Goal: Transaction & Acquisition: Obtain resource

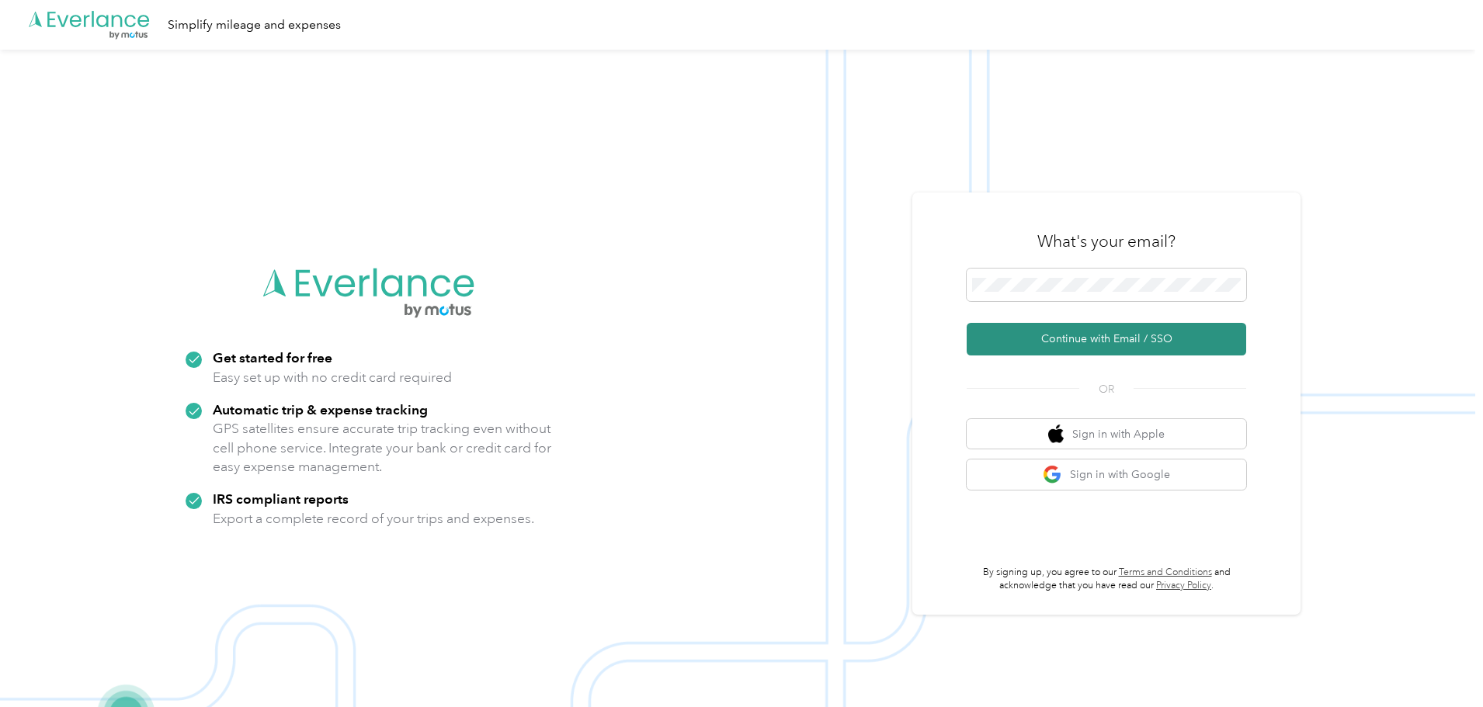
click at [1033, 340] on button "Continue with Email / SSO" at bounding box center [1107, 339] width 280 height 33
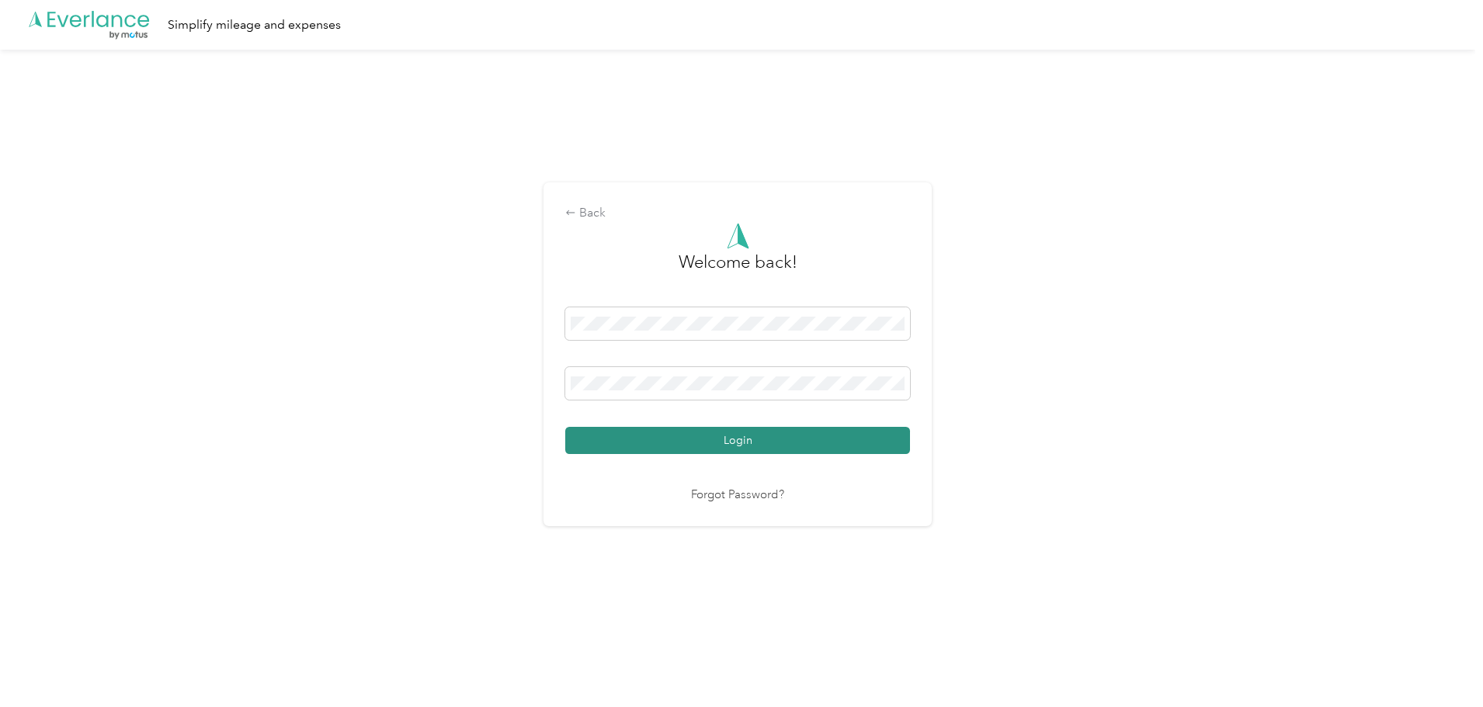
click at [733, 436] on button "Login" at bounding box center [737, 440] width 345 height 27
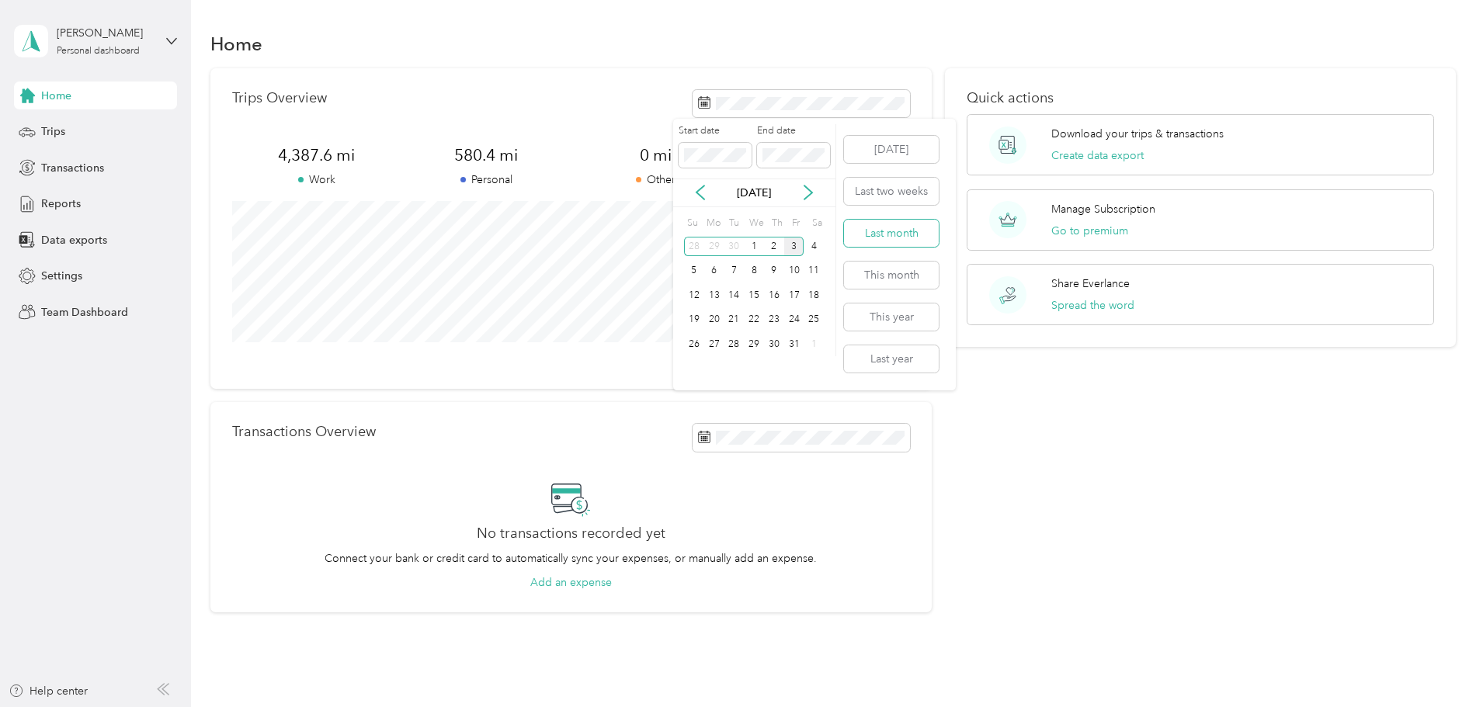
click at [905, 234] on button "Last month" at bounding box center [891, 233] width 95 height 27
click at [50, 129] on span "Trips" at bounding box center [53, 131] width 24 height 16
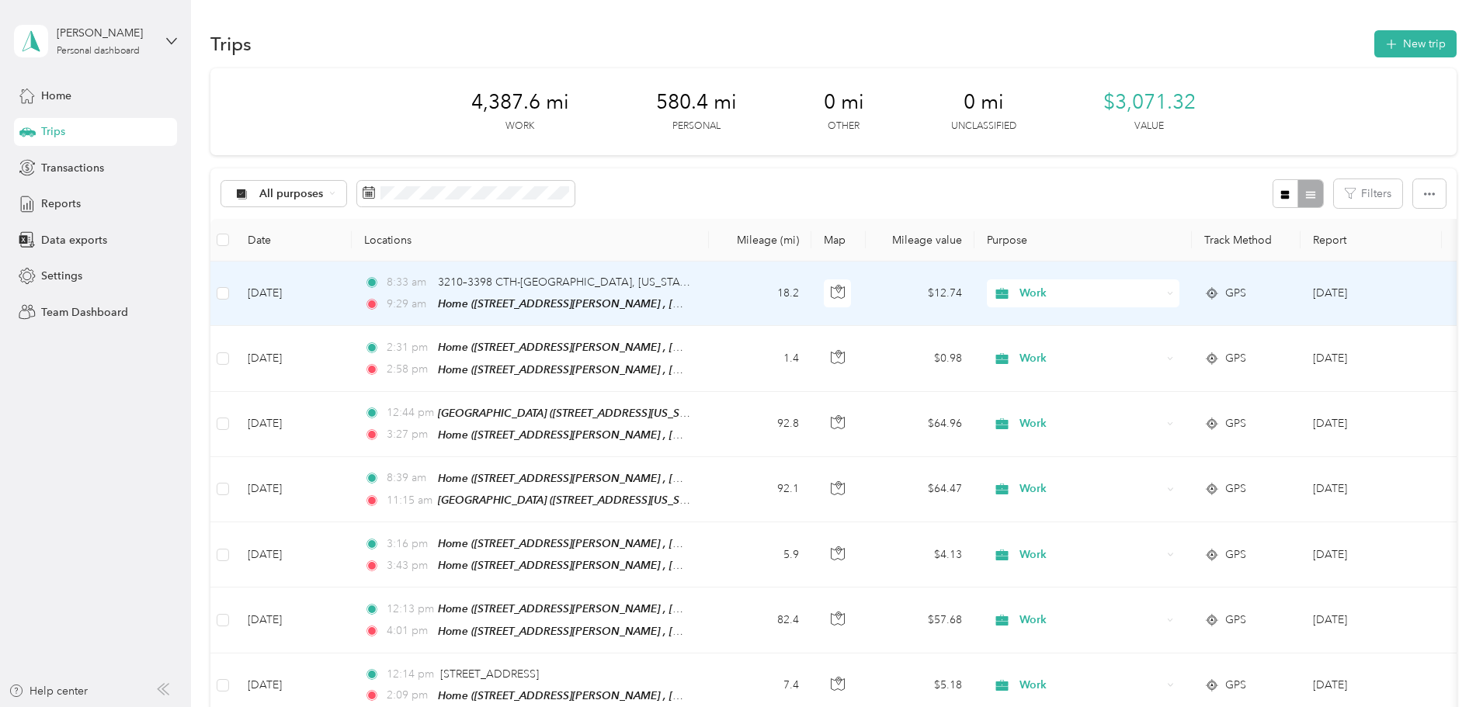
click at [1162, 291] on span "Work" at bounding box center [1091, 293] width 142 height 17
click at [1153, 350] on span "Personal" at bounding box center [1201, 350] width 144 height 16
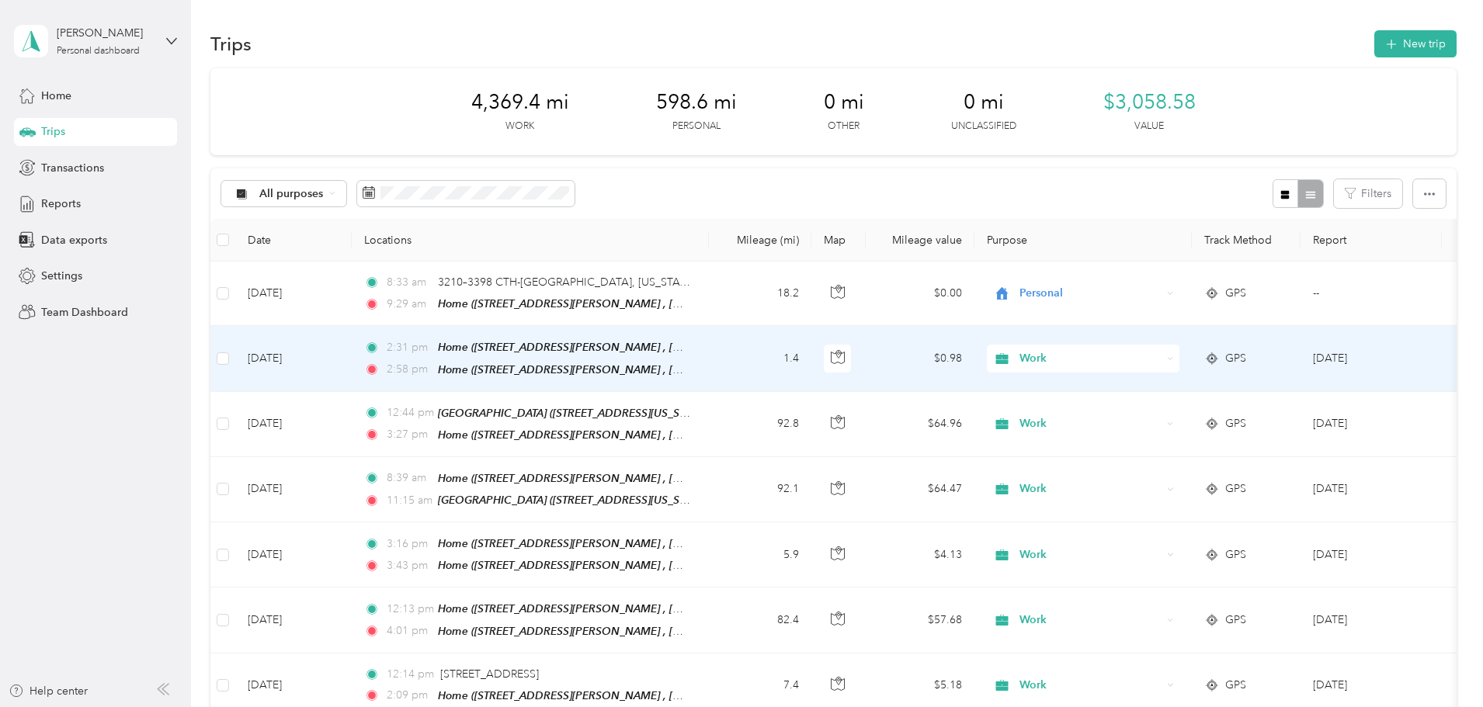
click at [811, 350] on td "1.4" at bounding box center [760, 358] width 102 height 65
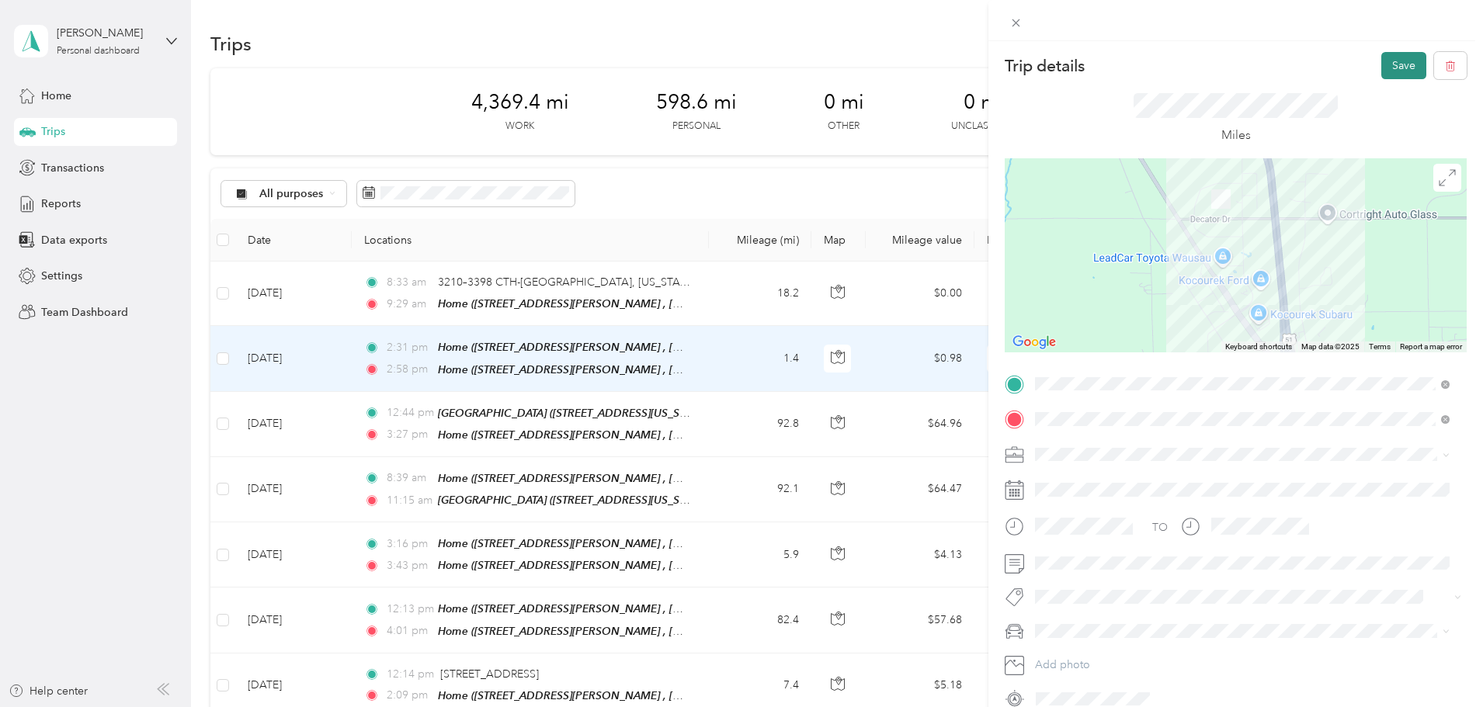
click at [1389, 63] on button "Save" at bounding box center [1403, 65] width 45 height 27
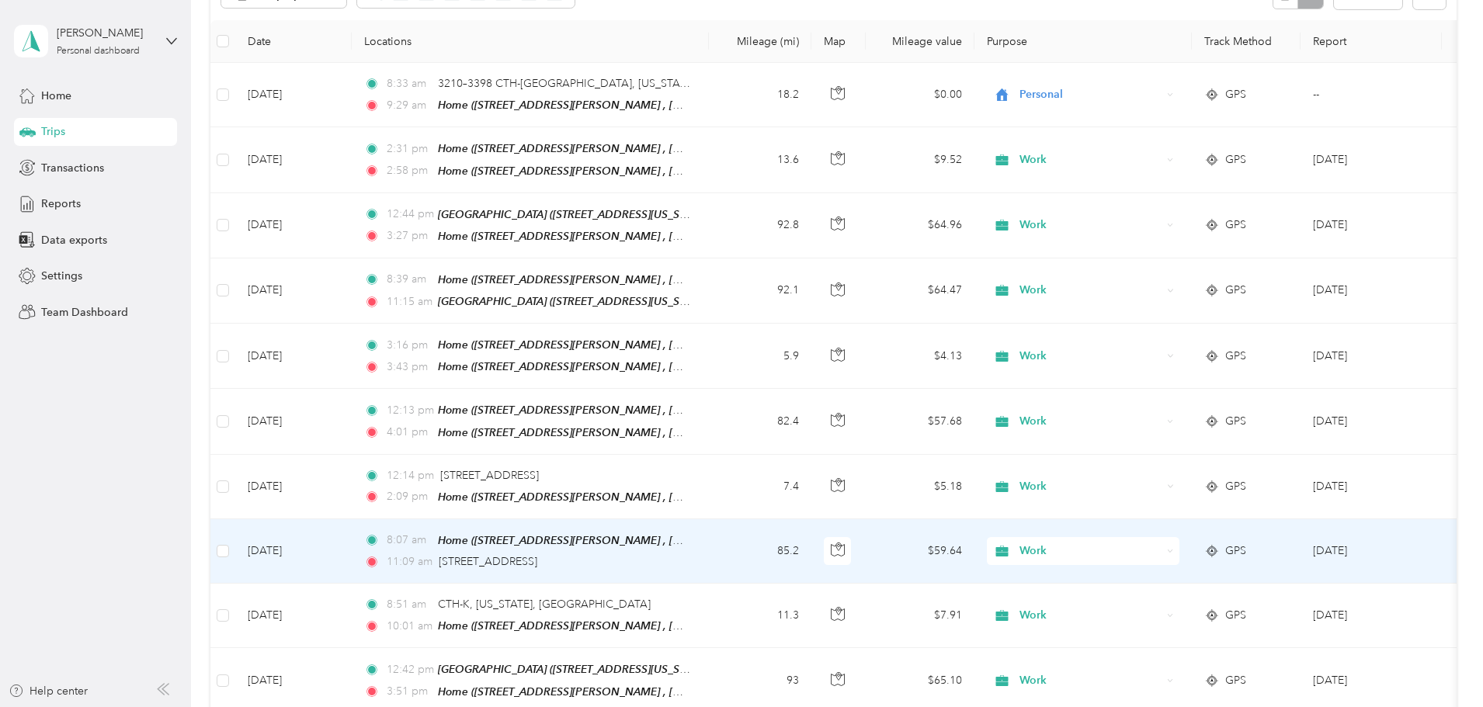
scroll to position [233, 0]
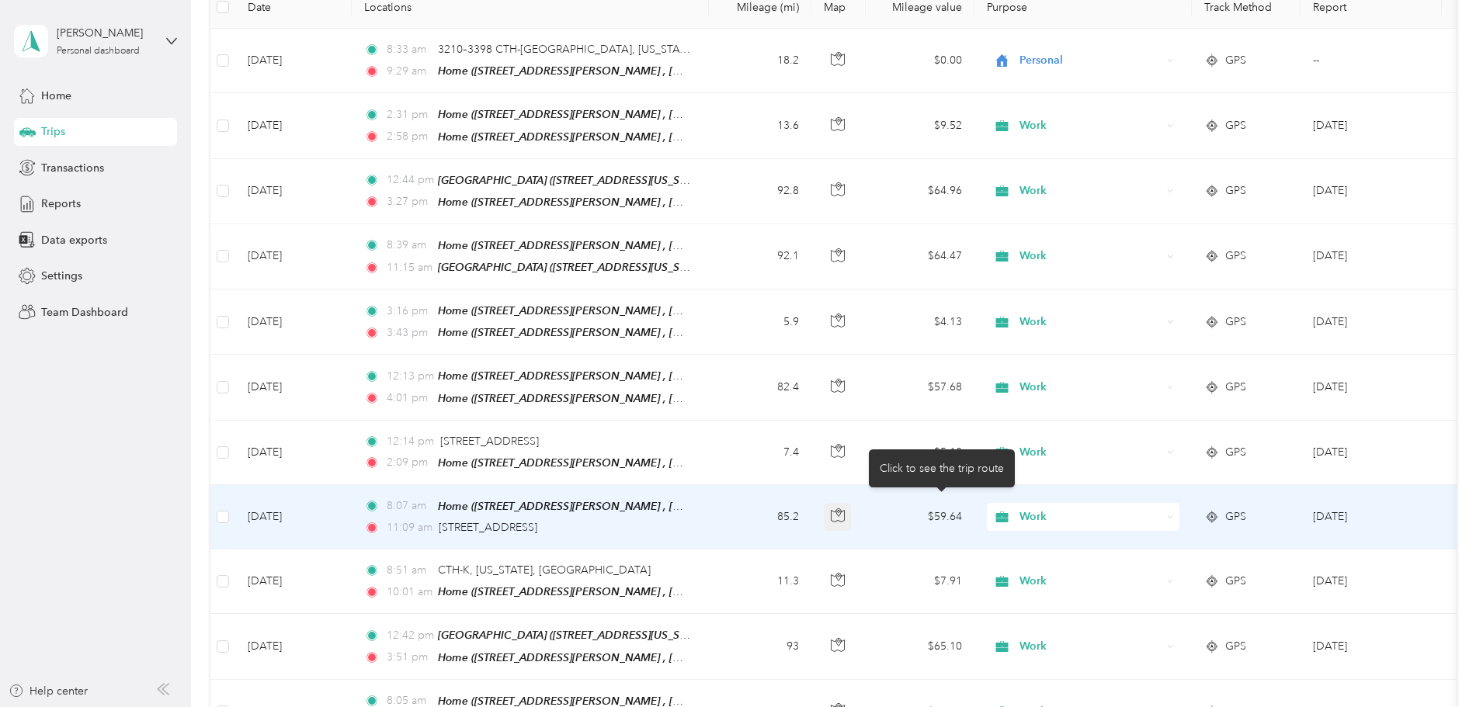
click at [852, 503] on button "button" at bounding box center [838, 517] width 28 height 28
click at [690, 509] on div "8:07 am Home (2102 Decator Dr, Wausau, WI, United States , Maine, WI) 11:09 am …" at bounding box center [527, 517] width 326 height 39
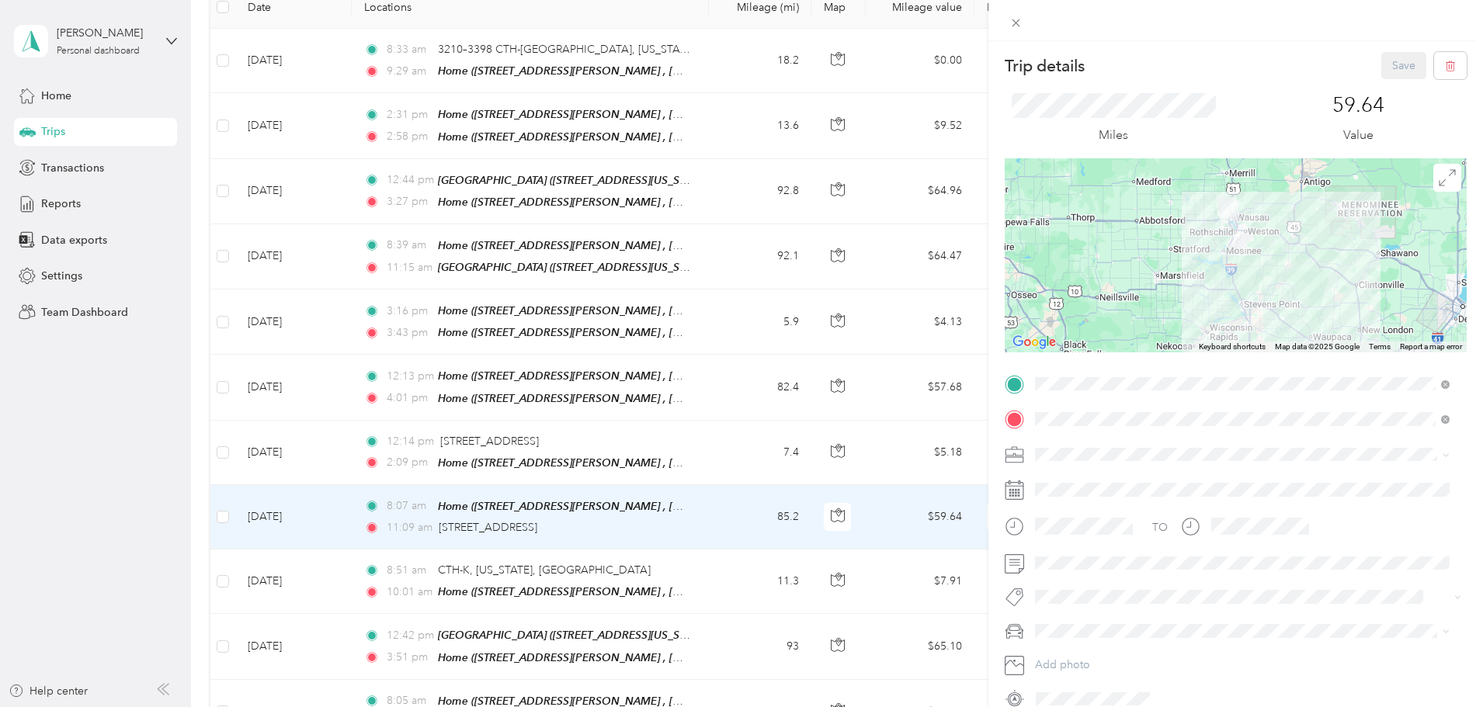
click at [248, 501] on div "Trip details Save This trip cannot be edited because it is either under review,…" at bounding box center [741, 353] width 1483 height 707
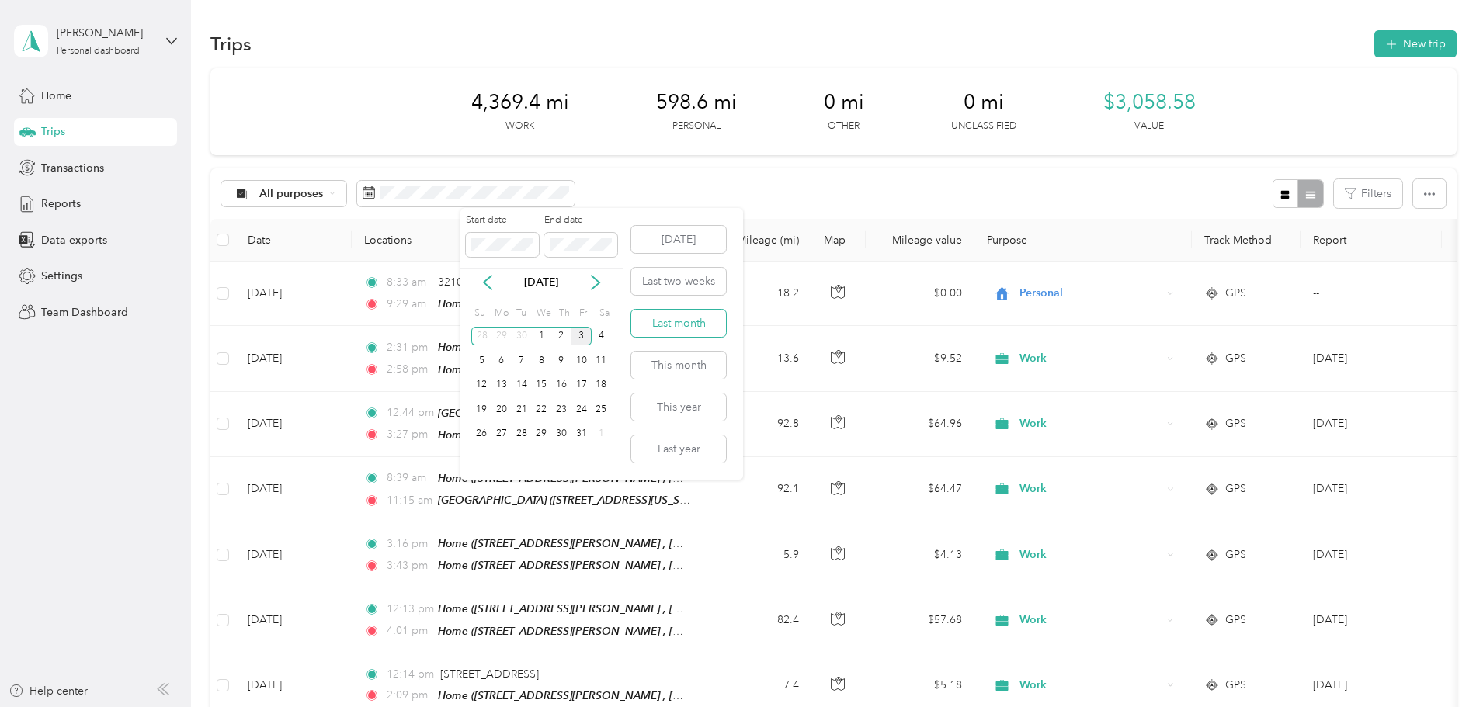
click at [683, 320] on button "Last month" at bounding box center [678, 323] width 95 height 27
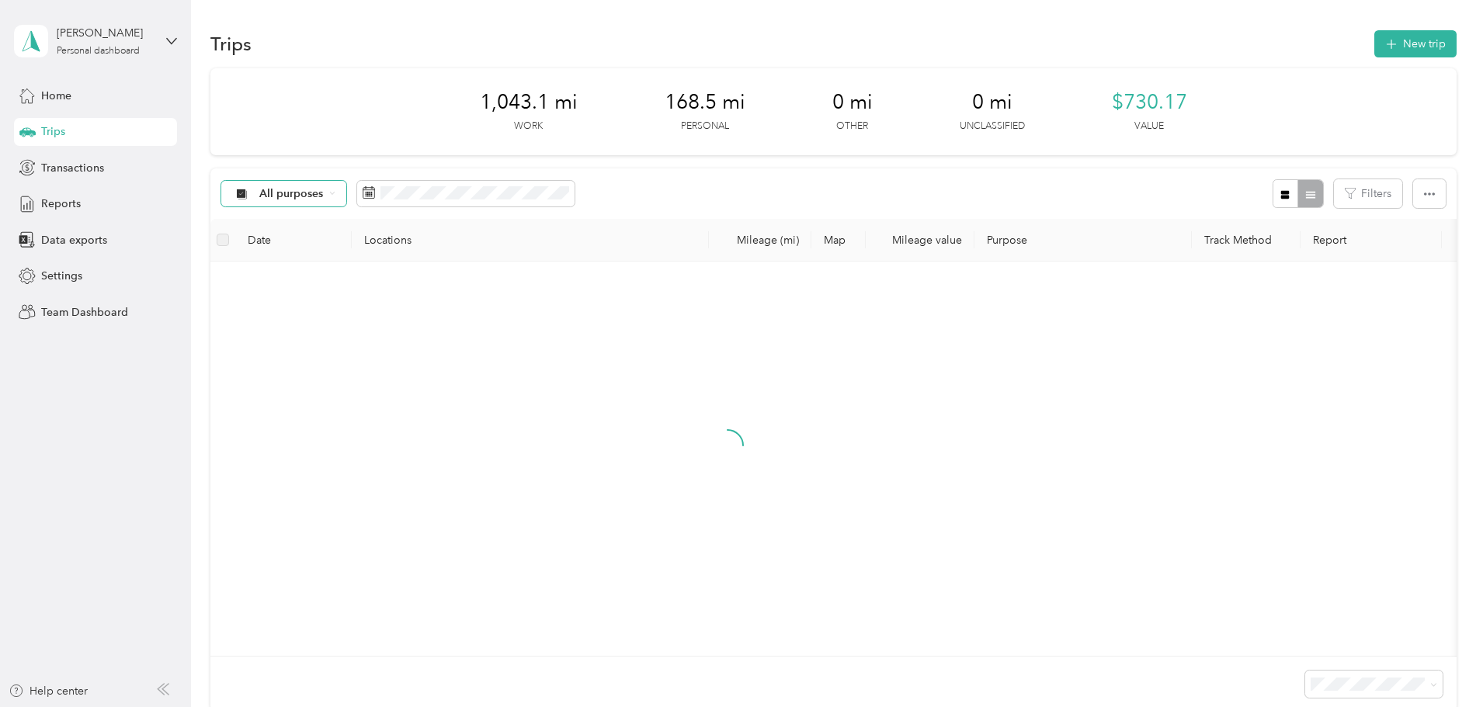
click at [347, 189] on div "All purposes" at bounding box center [284, 194] width 126 height 26
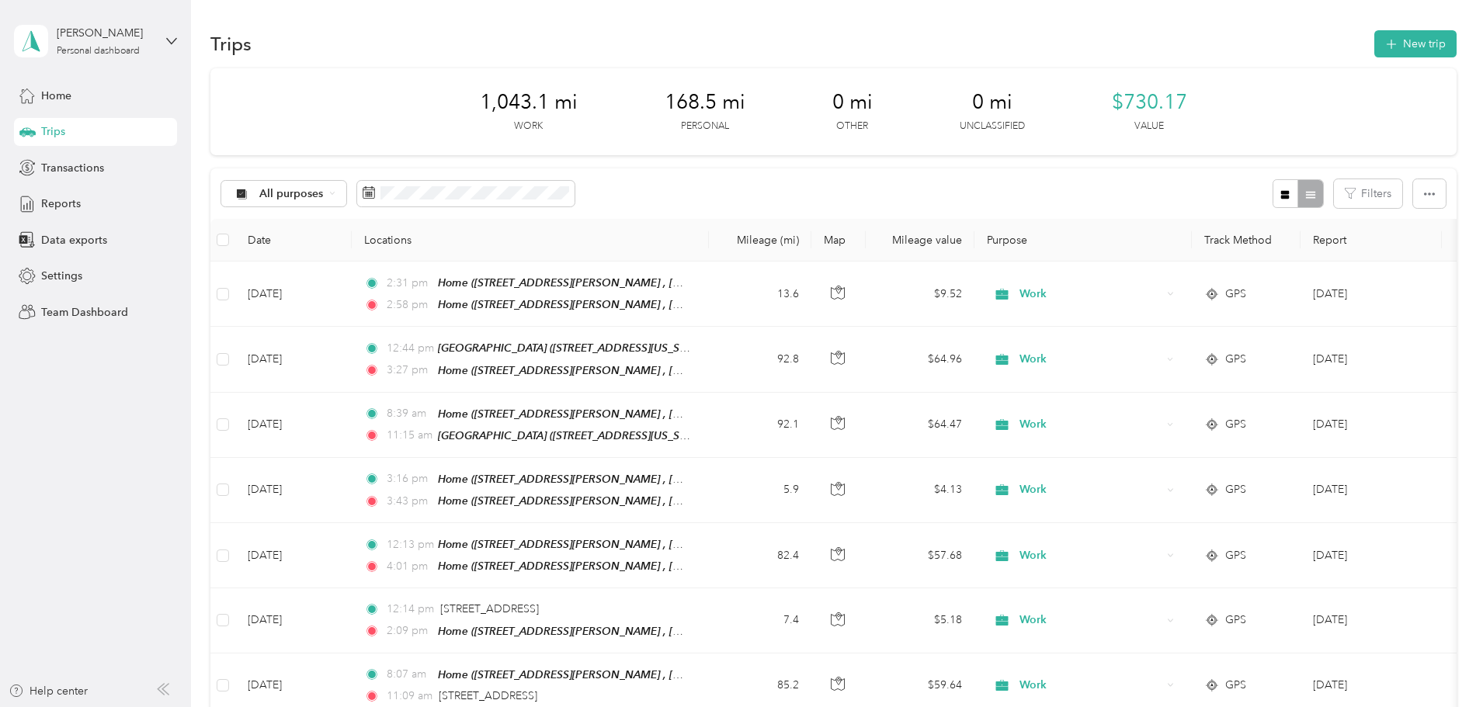
click at [386, 274] on span "Work" at bounding box center [419, 271] width 113 height 16
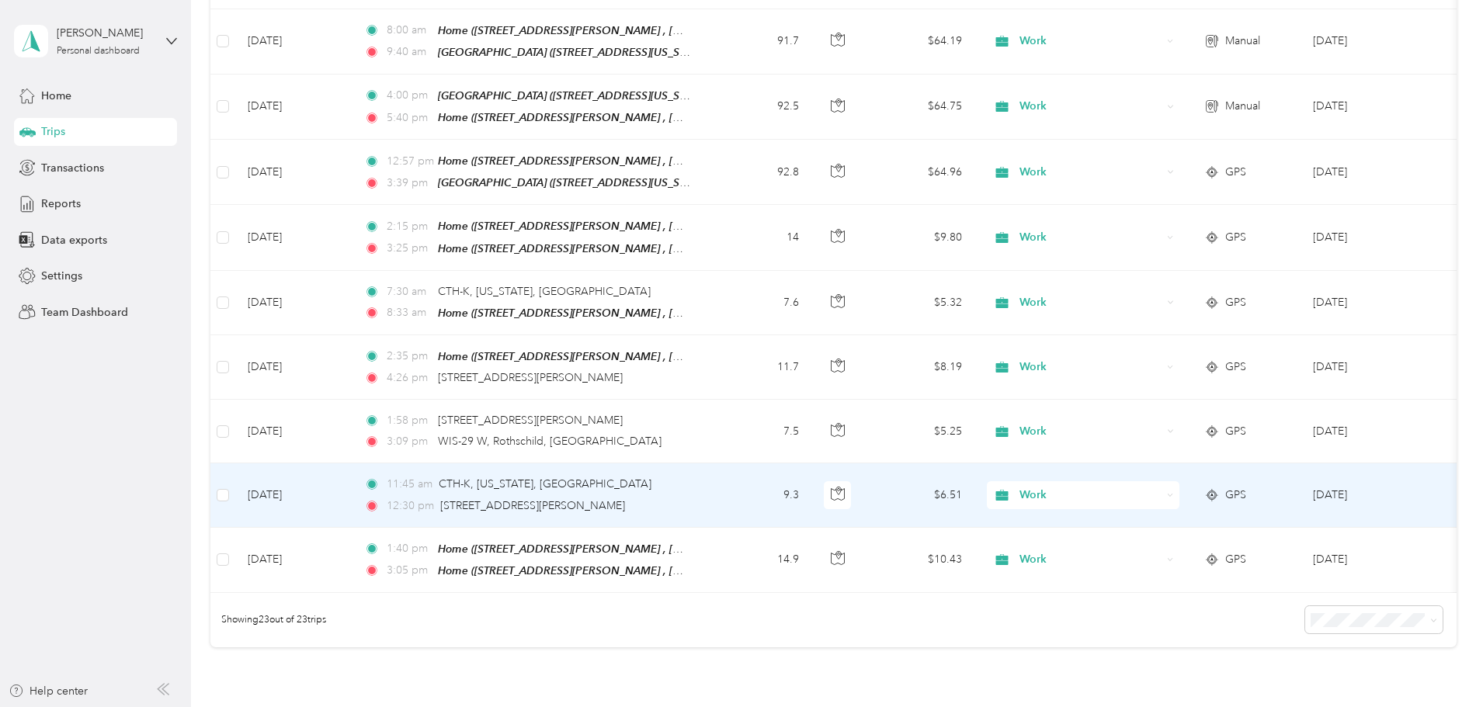
scroll to position [1165, 0]
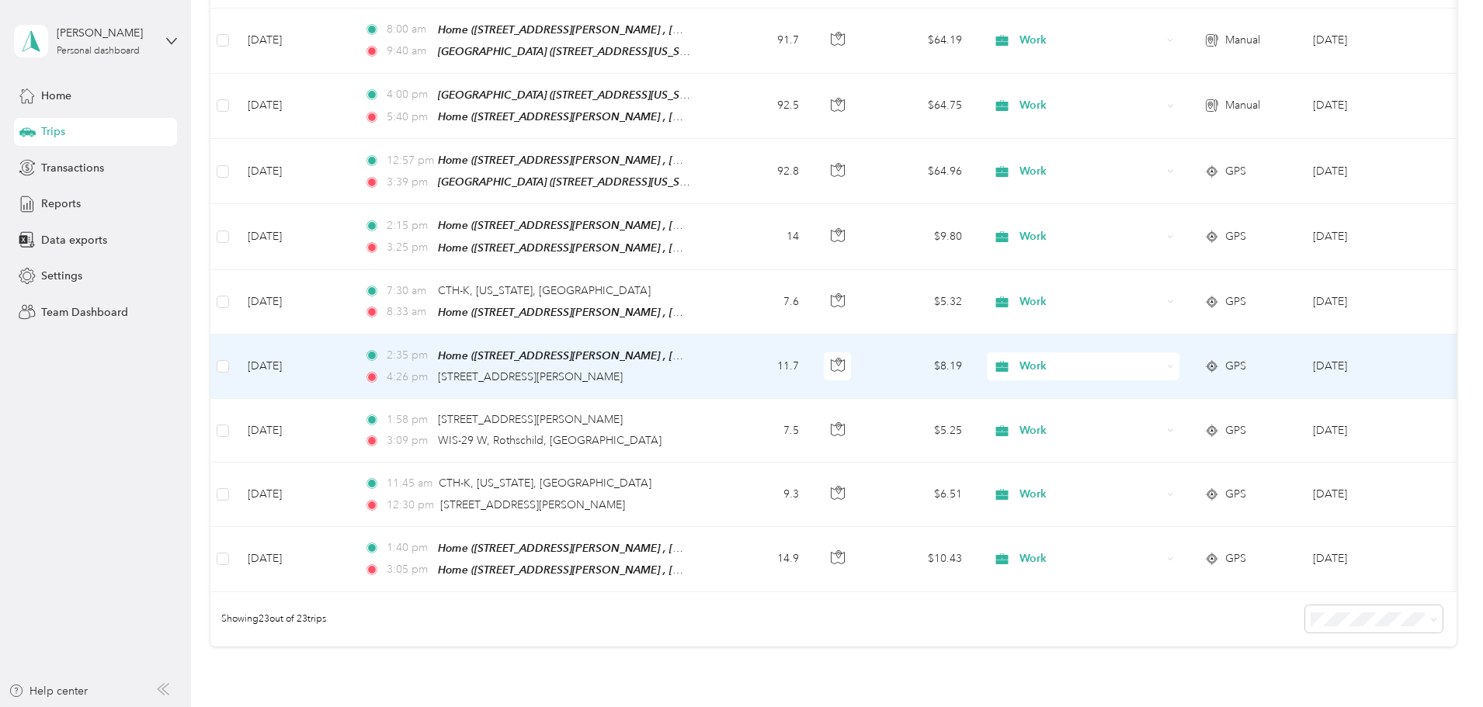
click at [1174, 363] on icon at bounding box center [1170, 366] width 7 height 7
click at [1150, 397] on span "Personal" at bounding box center [1201, 398] width 144 height 16
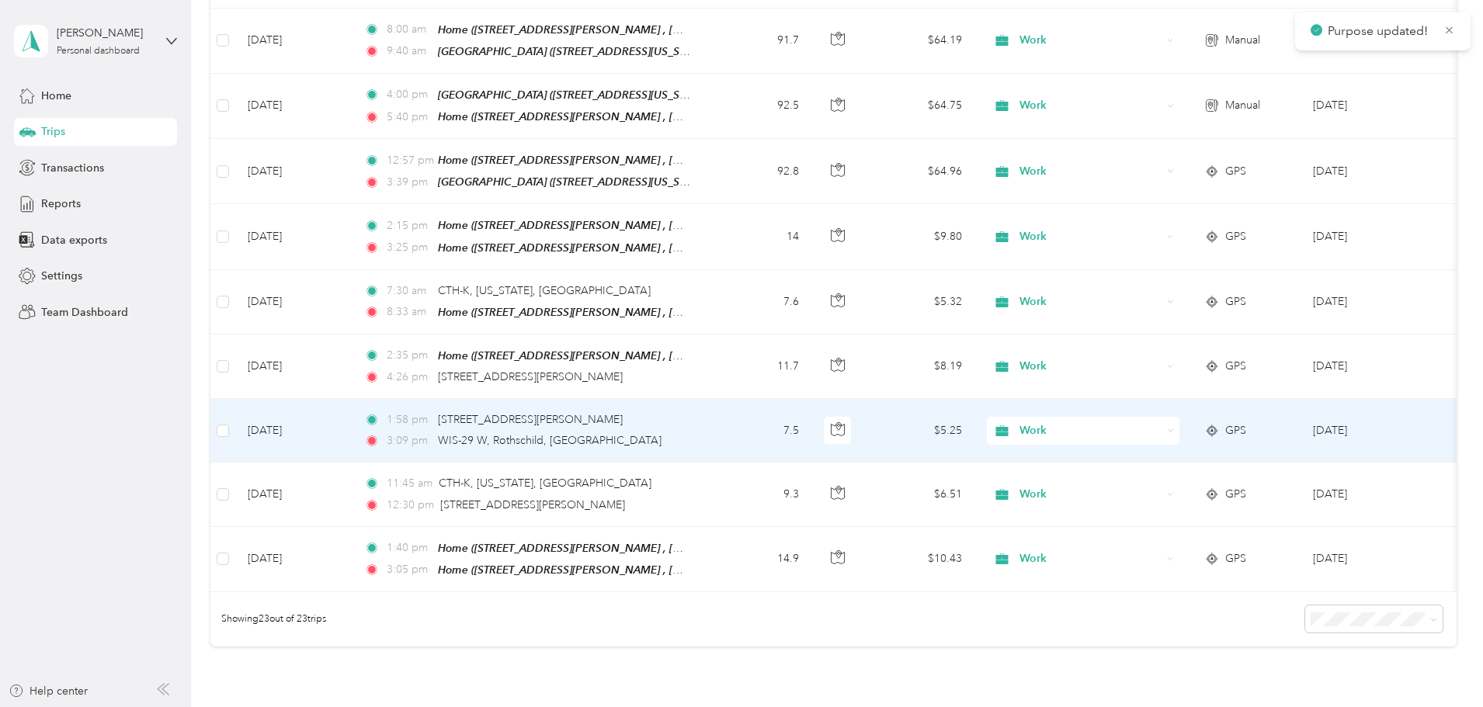
click at [1179, 417] on div "Work" at bounding box center [1083, 431] width 193 height 28
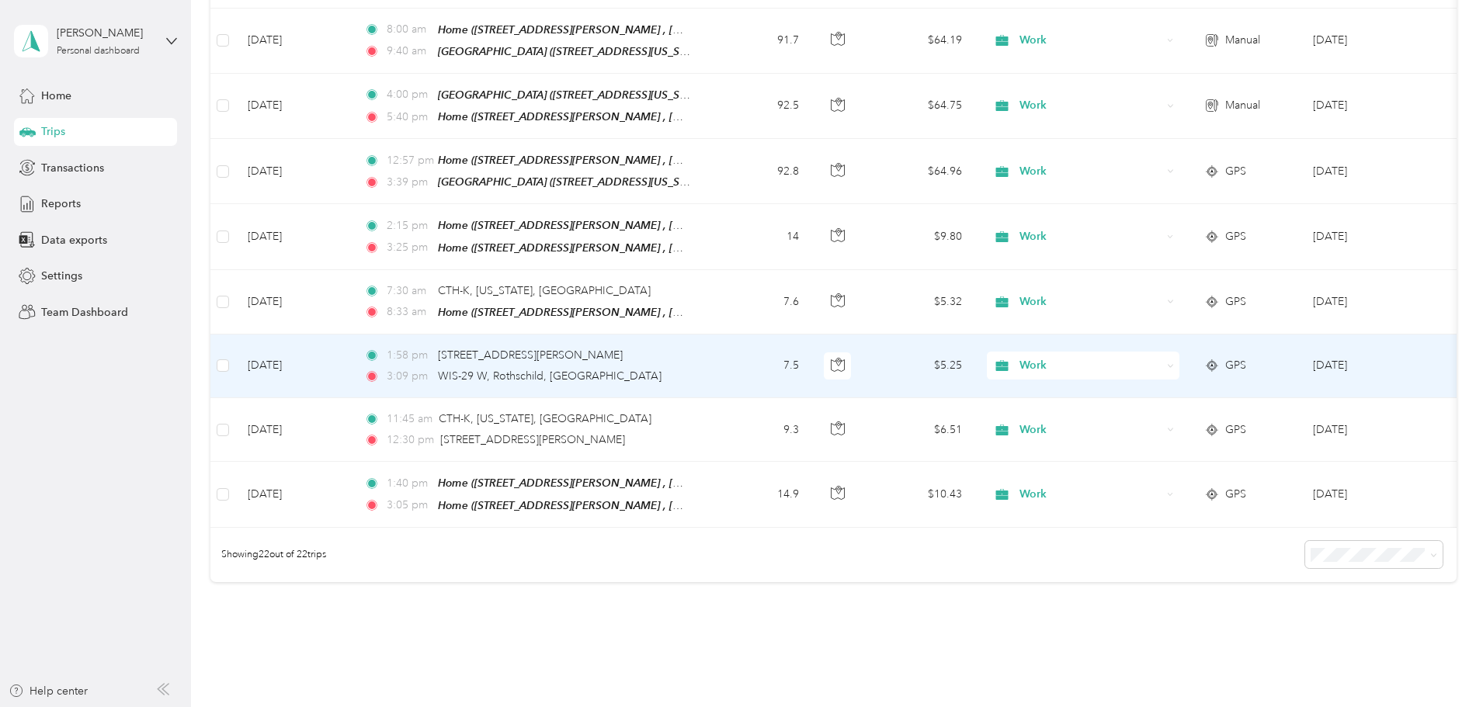
click at [1152, 400] on li "Personal" at bounding box center [1186, 397] width 193 height 27
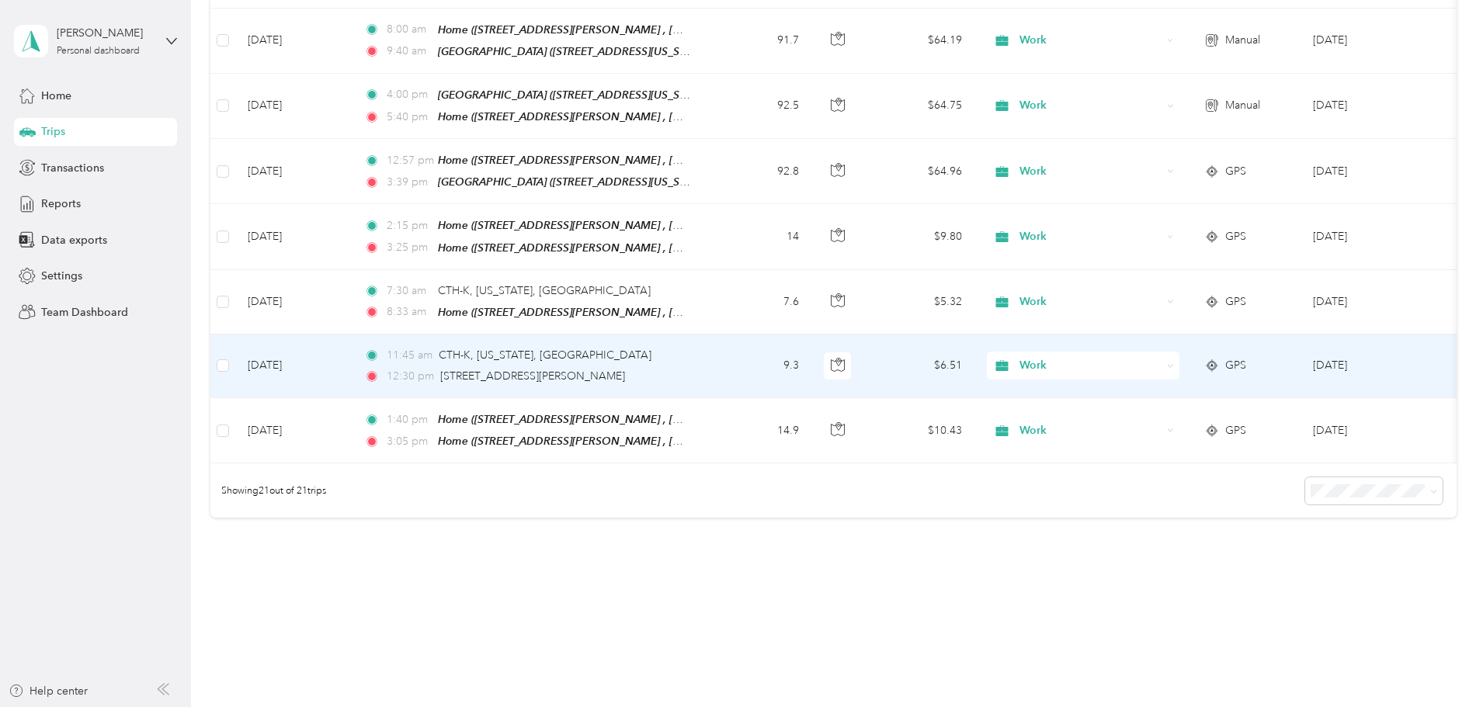
click at [1174, 363] on icon at bounding box center [1170, 366] width 7 height 7
click at [1169, 397] on span "Personal" at bounding box center [1201, 394] width 144 height 16
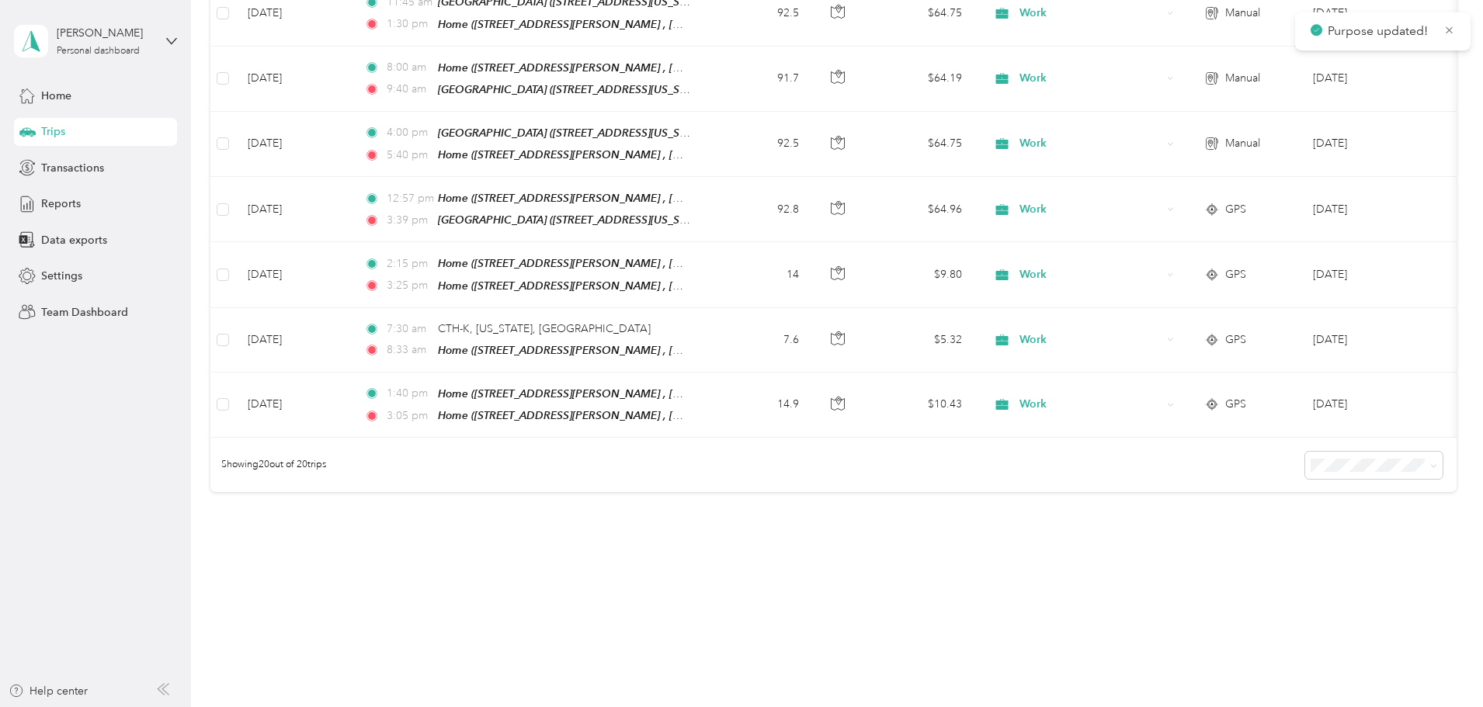
scroll to position [1113, 0]
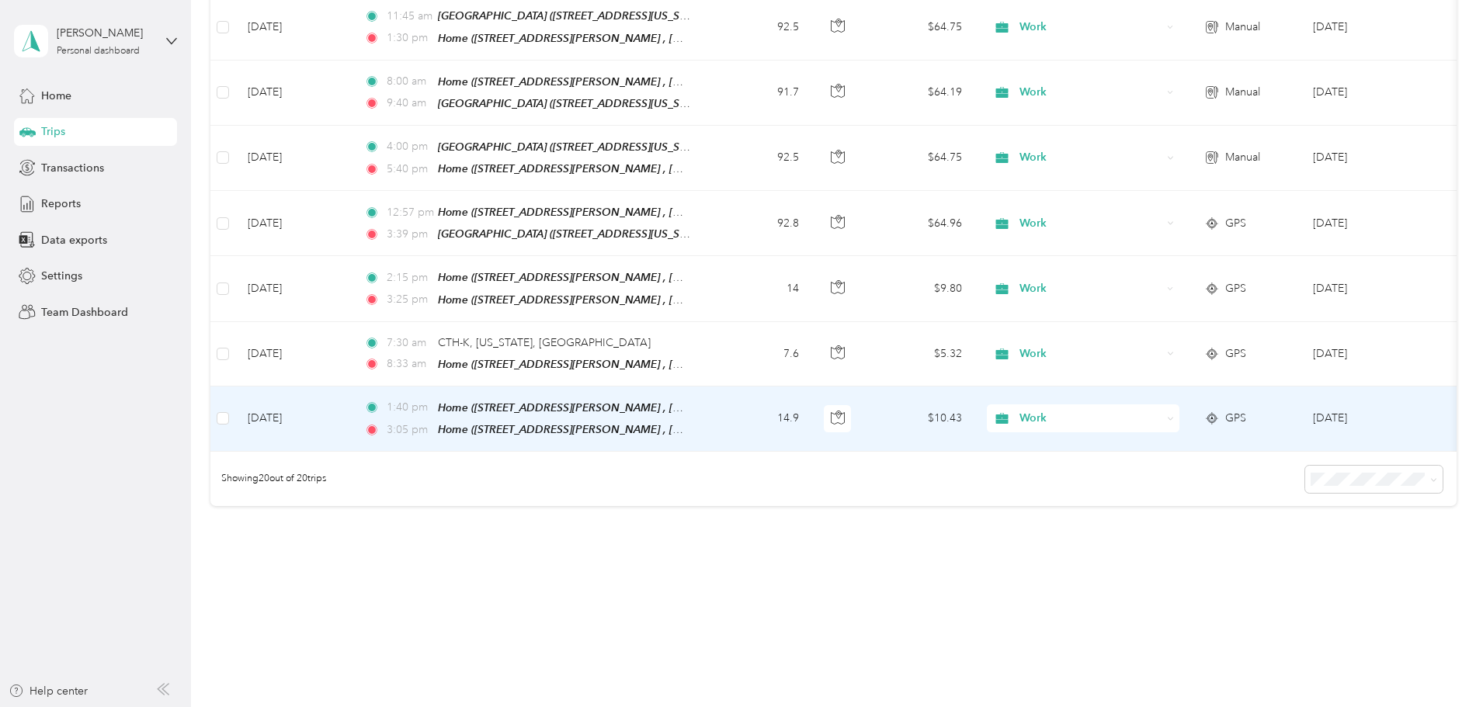
click at [1174, 415] on icon at bounding box center [1170, 418] width 7 height 7
click at [1162, 450] on span "Personal" at bounding box center [1201, 450] width 144 height 16
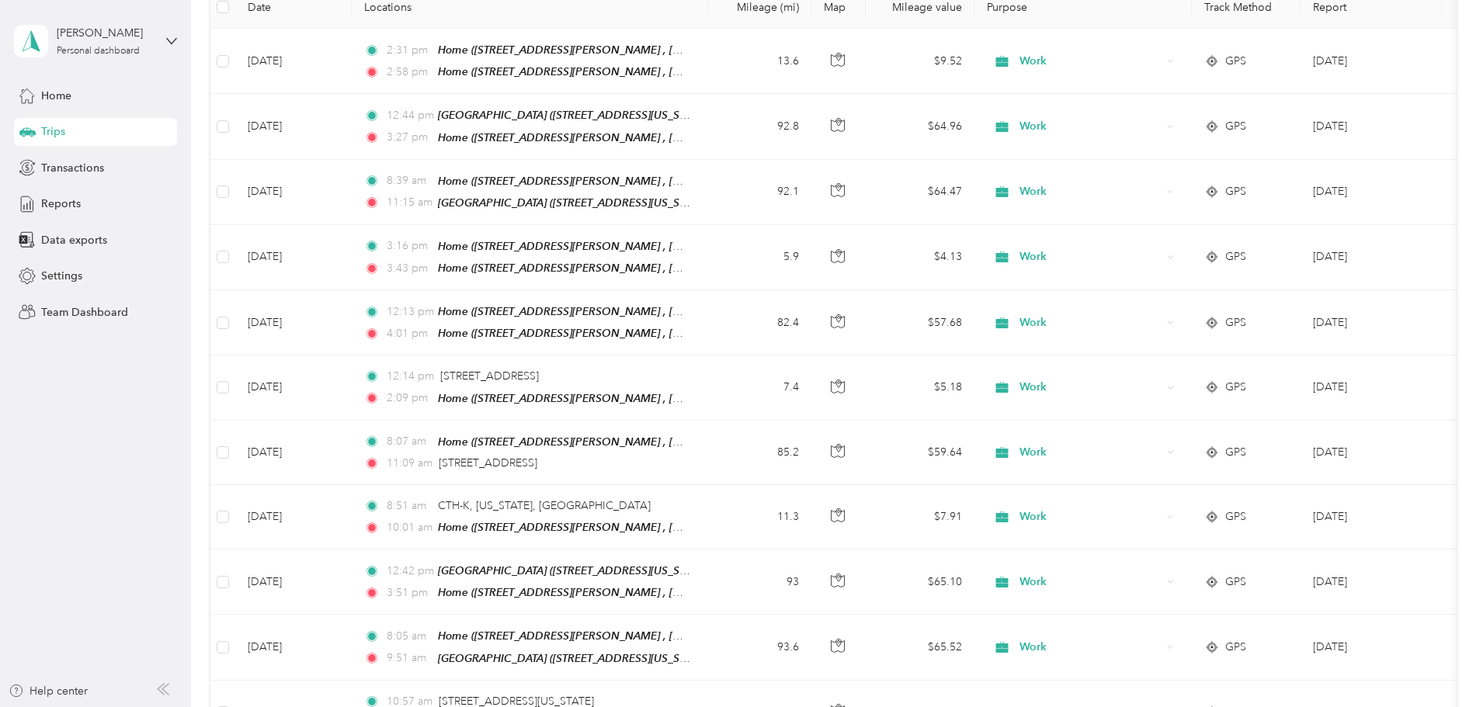
scroll to position [0, 0]
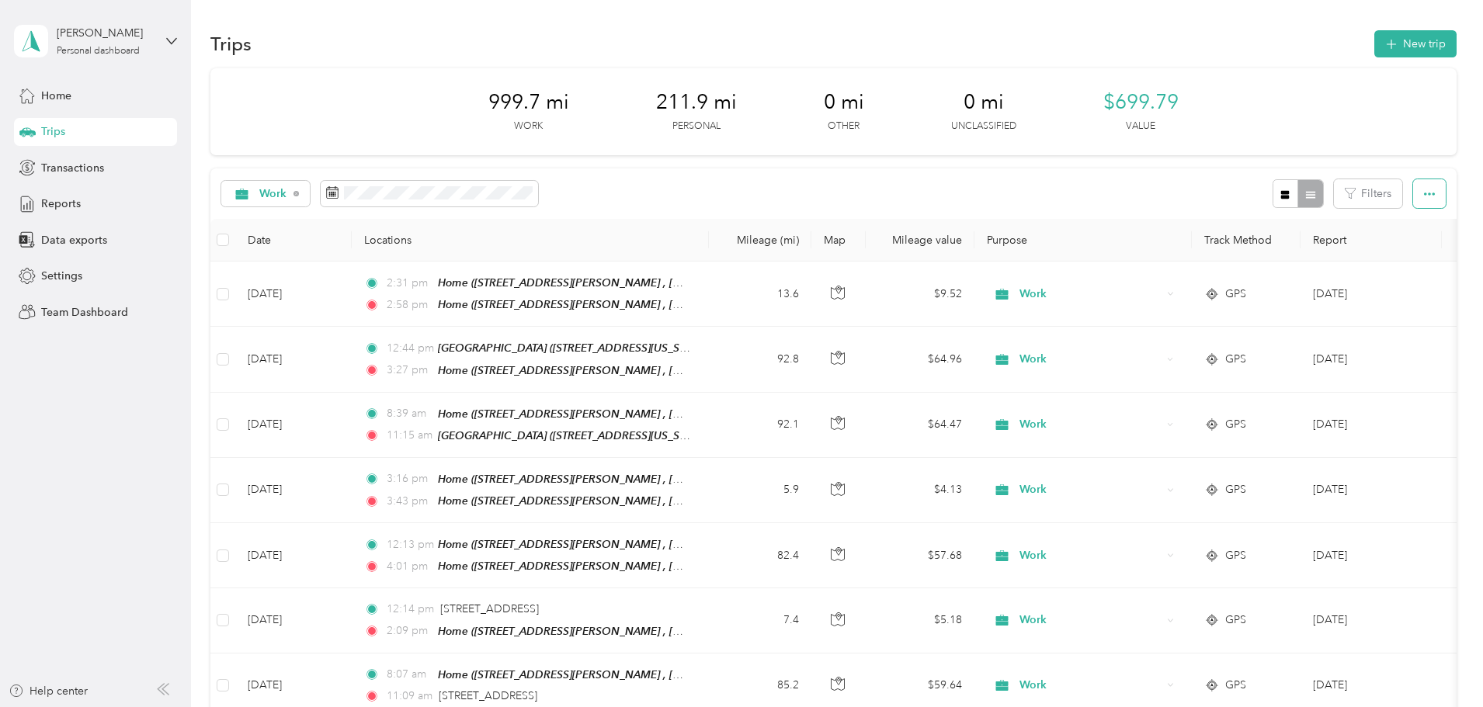
click at [1424, 200] on icon "button" at bounding box center [1429, 194] width 11 height 11
click at [61, 196] on span "Reports" at bounding box center [61, 204] width 40 height 16
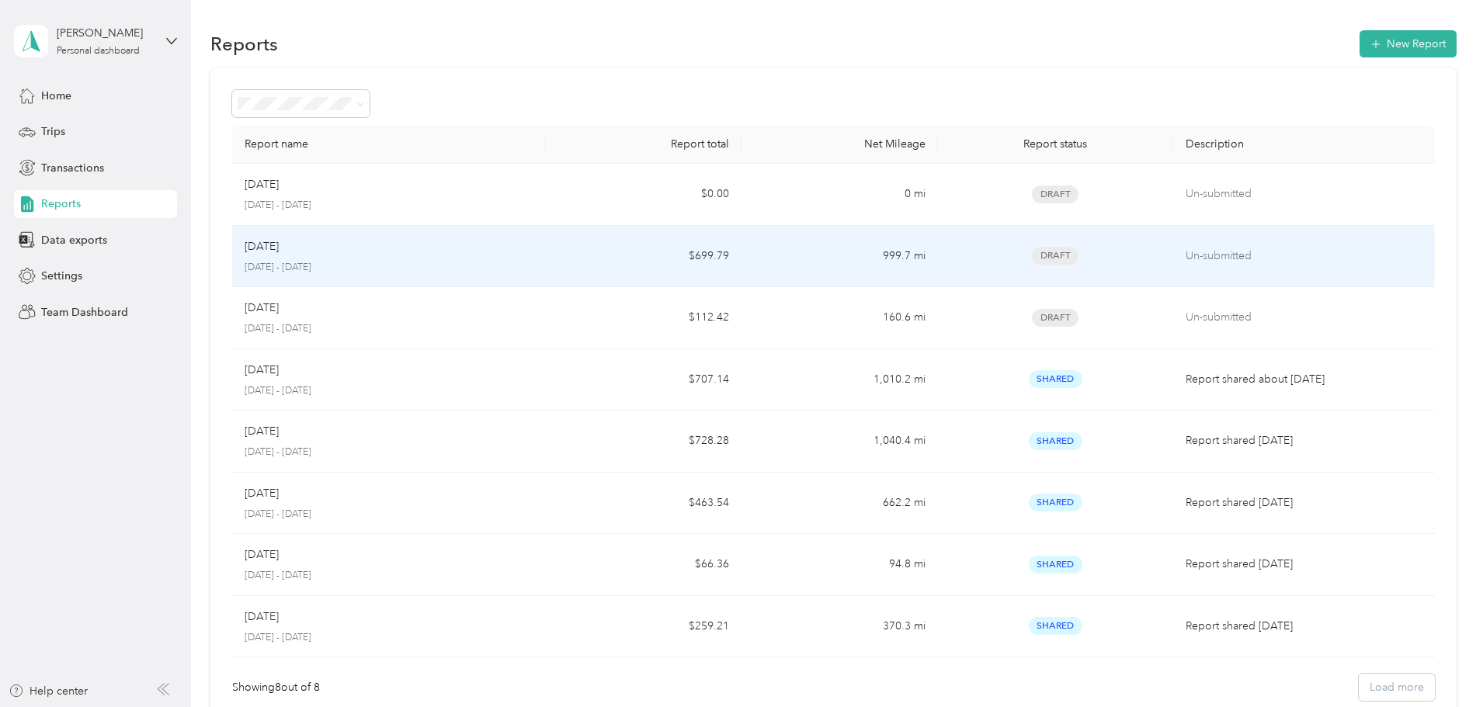
click at [1032, 252] on span "Draft" at bounding box center [1055, 256] width 47 height 18
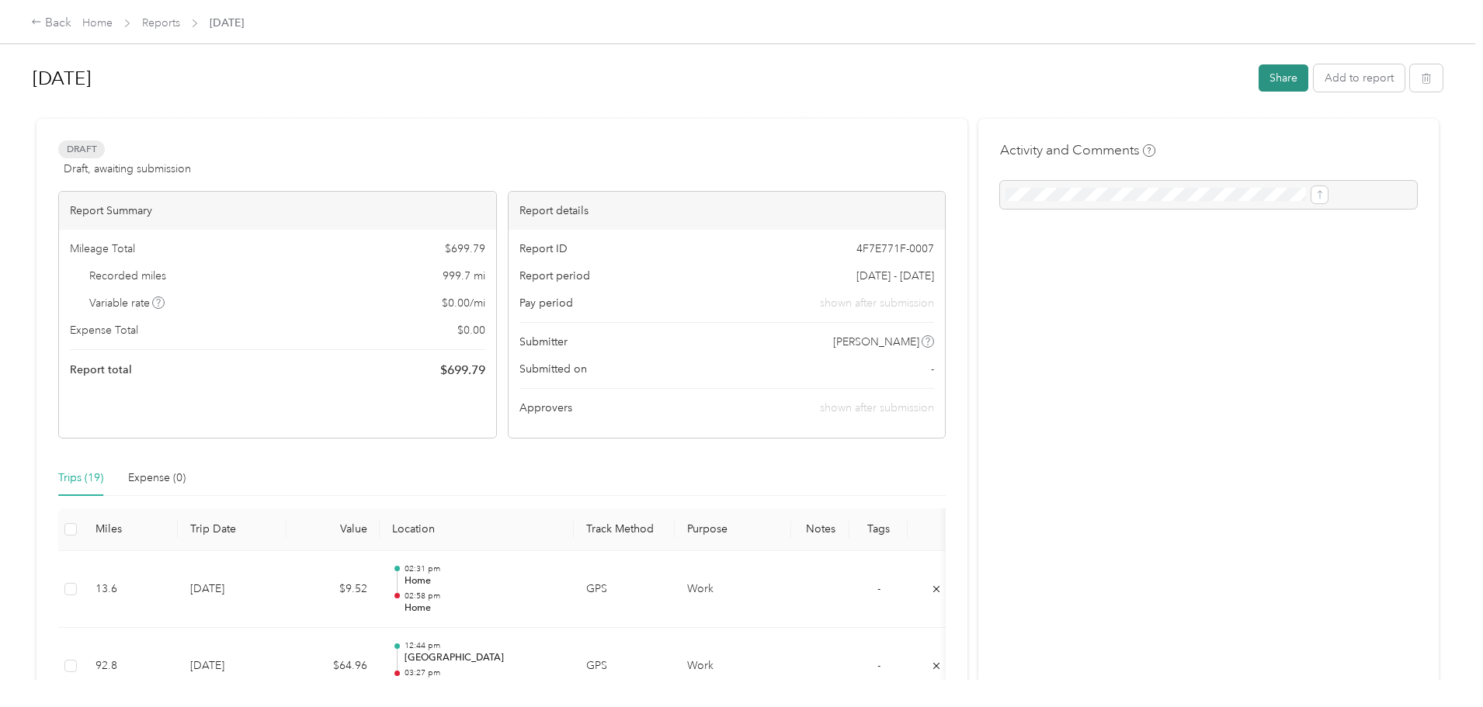
click at [1259, 79] on button "Share" at bounding box center [1284, 77] width 50 height 27
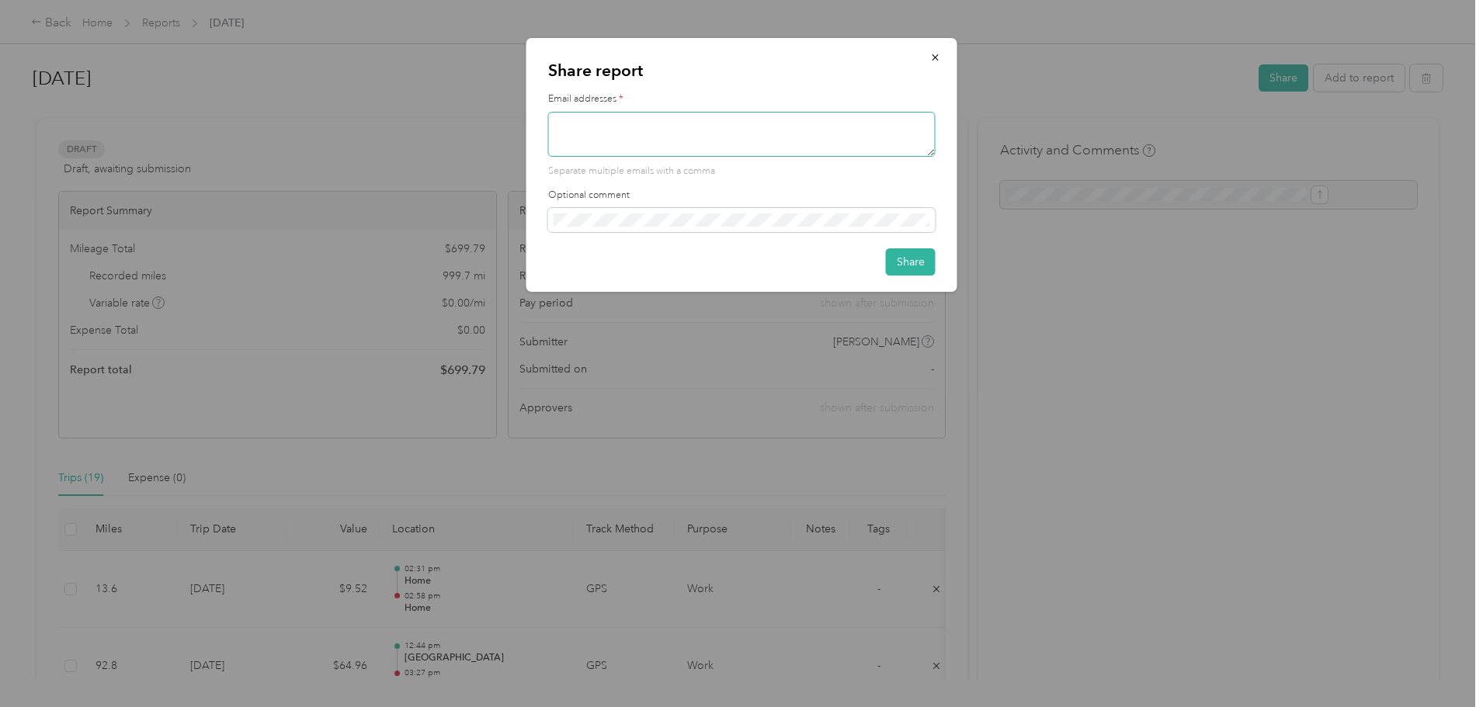
click at [585, 125] on textarea at bounding box center [741, 134] width 387 height 45
type textarea "twills@nexussolutions.com"
click at [913, 264] on button "Share" at bounding box center [911, 261] width 50 height 27
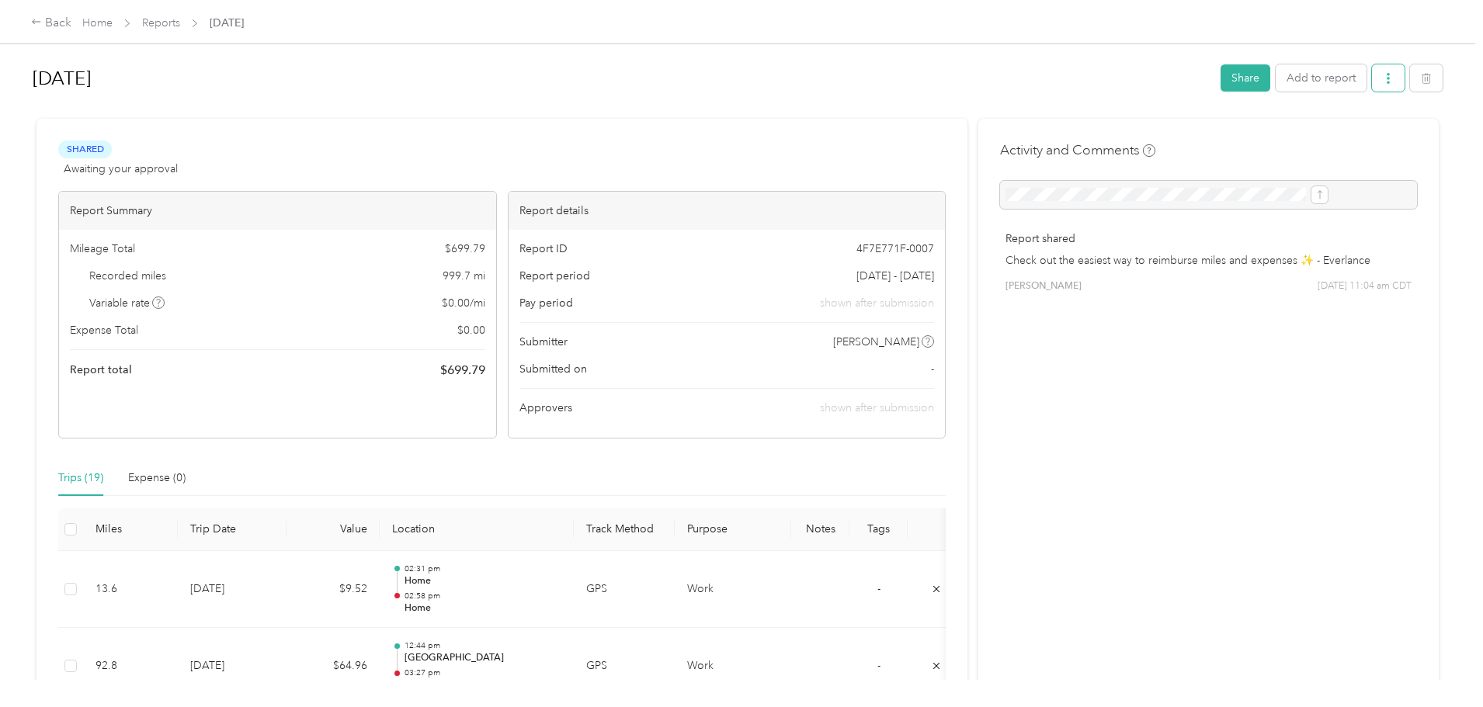
click at [1387, 78] on icon "button" at bounding box center [1388, 78] width 3 height 11
click at [1214, 137] on span "Download" at bounding box center [1216, 135] width 51 height 16
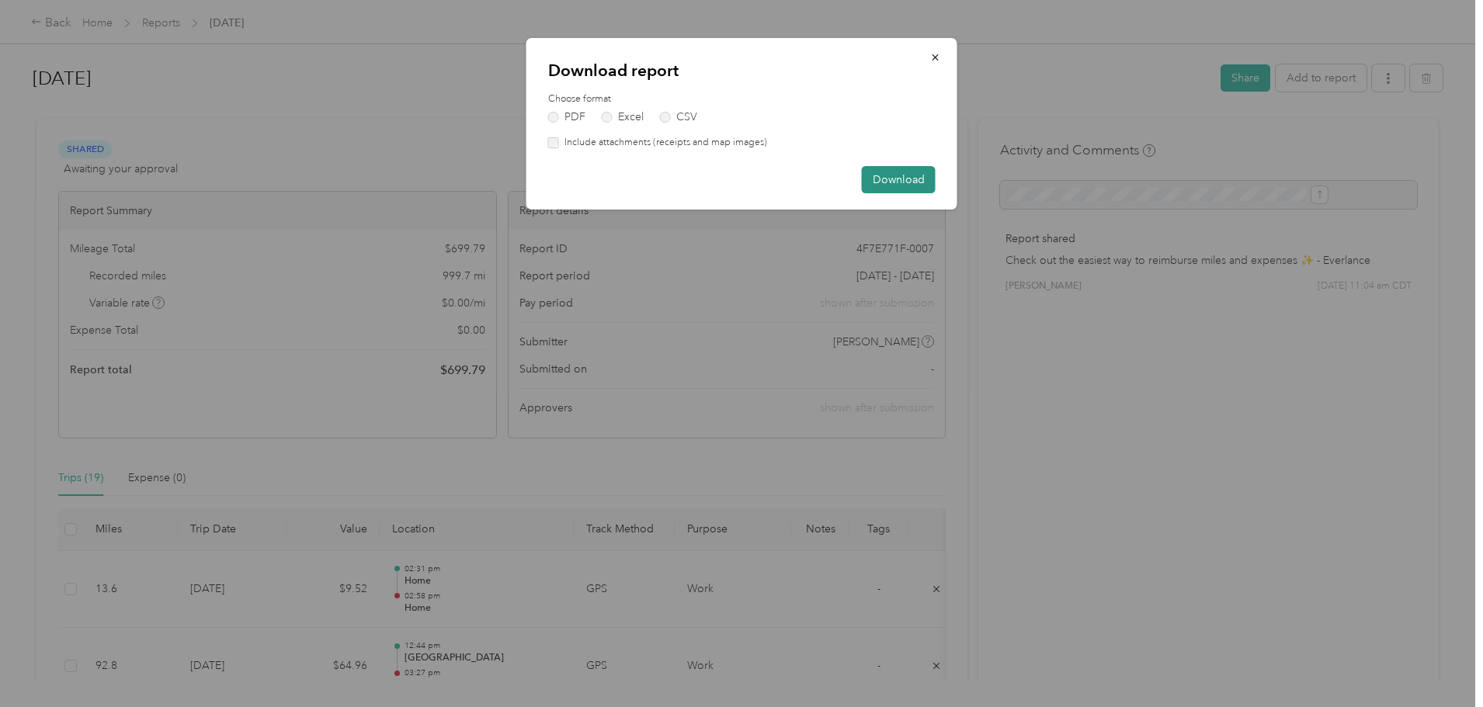
click at [902, 179] on button "Download" at bounding box center [899, 179] width 74 height 27
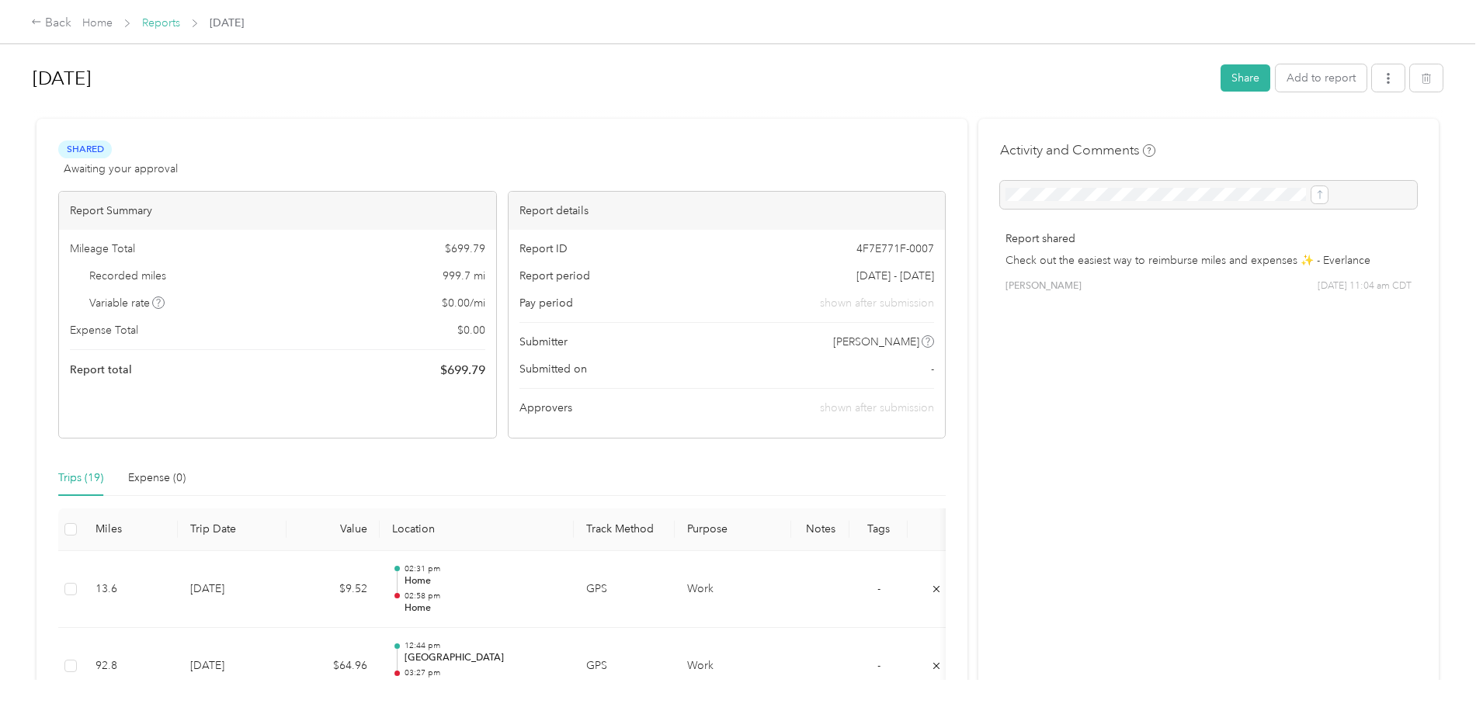
click at [180, 19] on link "Reports" at bounding box center [161, 22] width 38 height 13
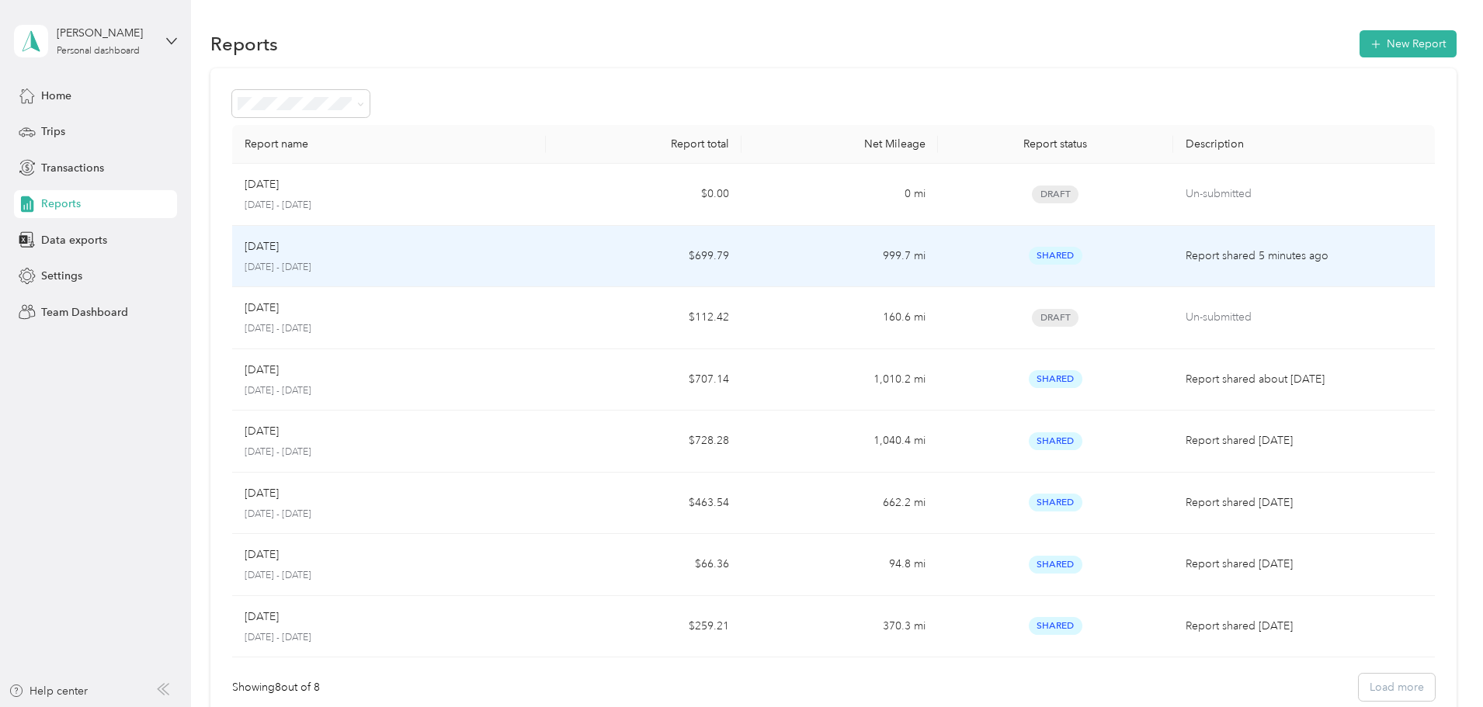
click at [279, 246] on p "[DATE]" at bounding box center [262, 246] width 34 height 17
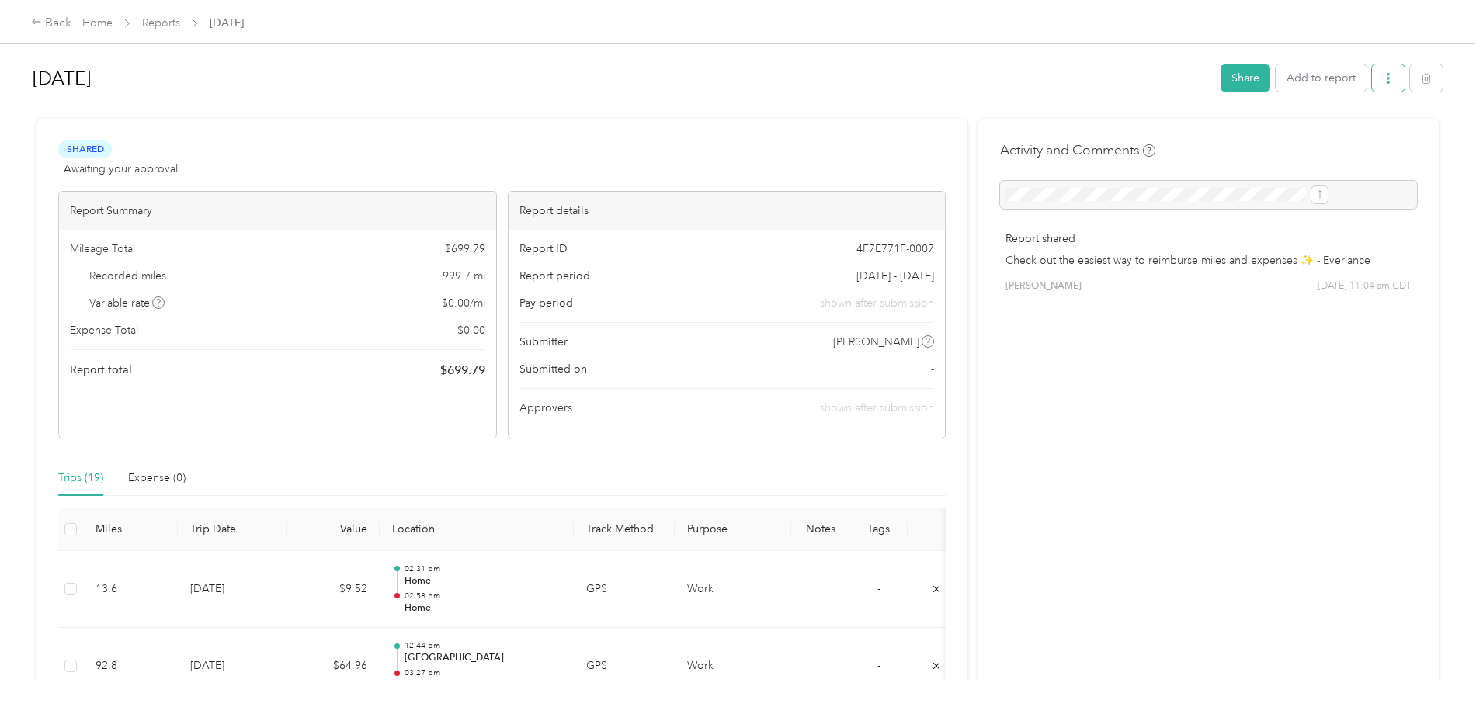
click at [1383, 79] on icon "button" at bounding box center [1388, 78] width 11 height 11
click at [1204, 134] on span "Download" at bounding box center [1216, 135] width 51 height 16
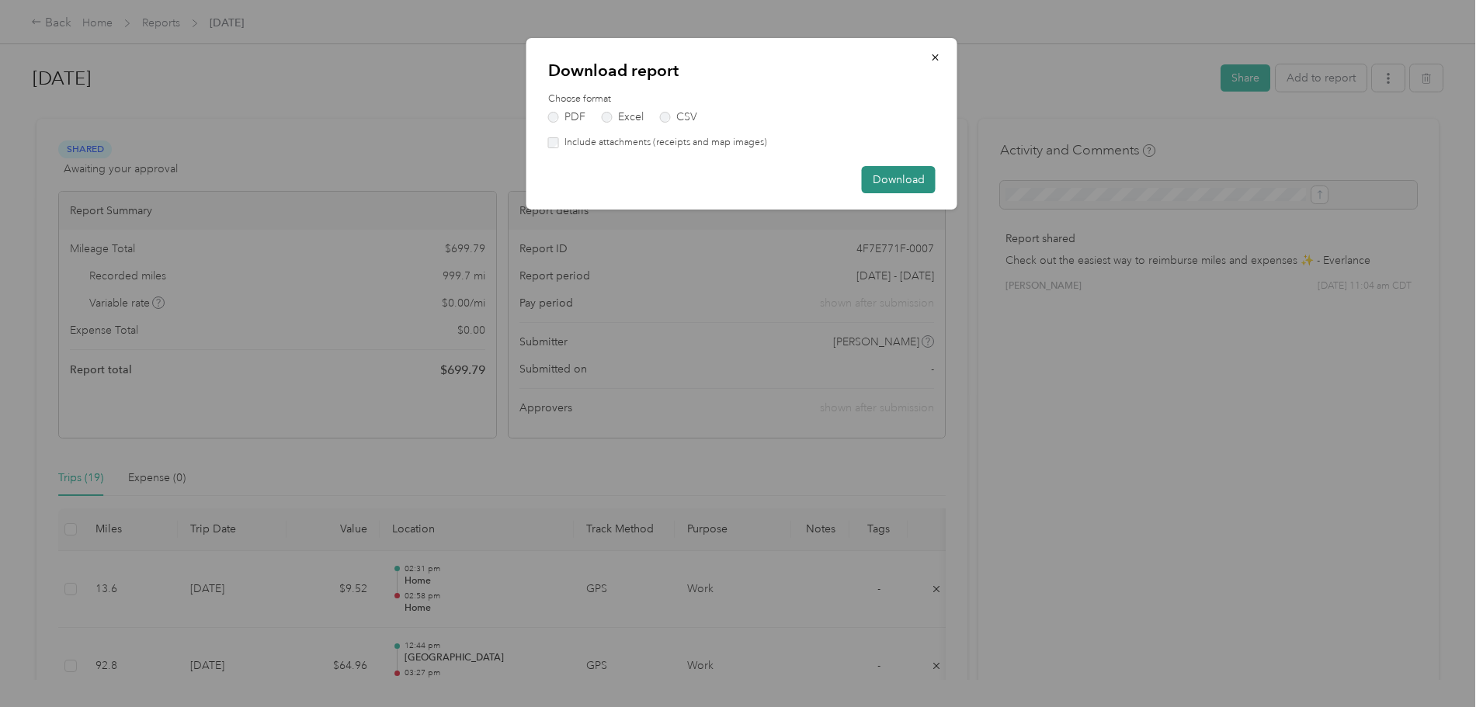
click at [888, 179] on button "Download" at bounding box center [899, 179] width 74 height 27
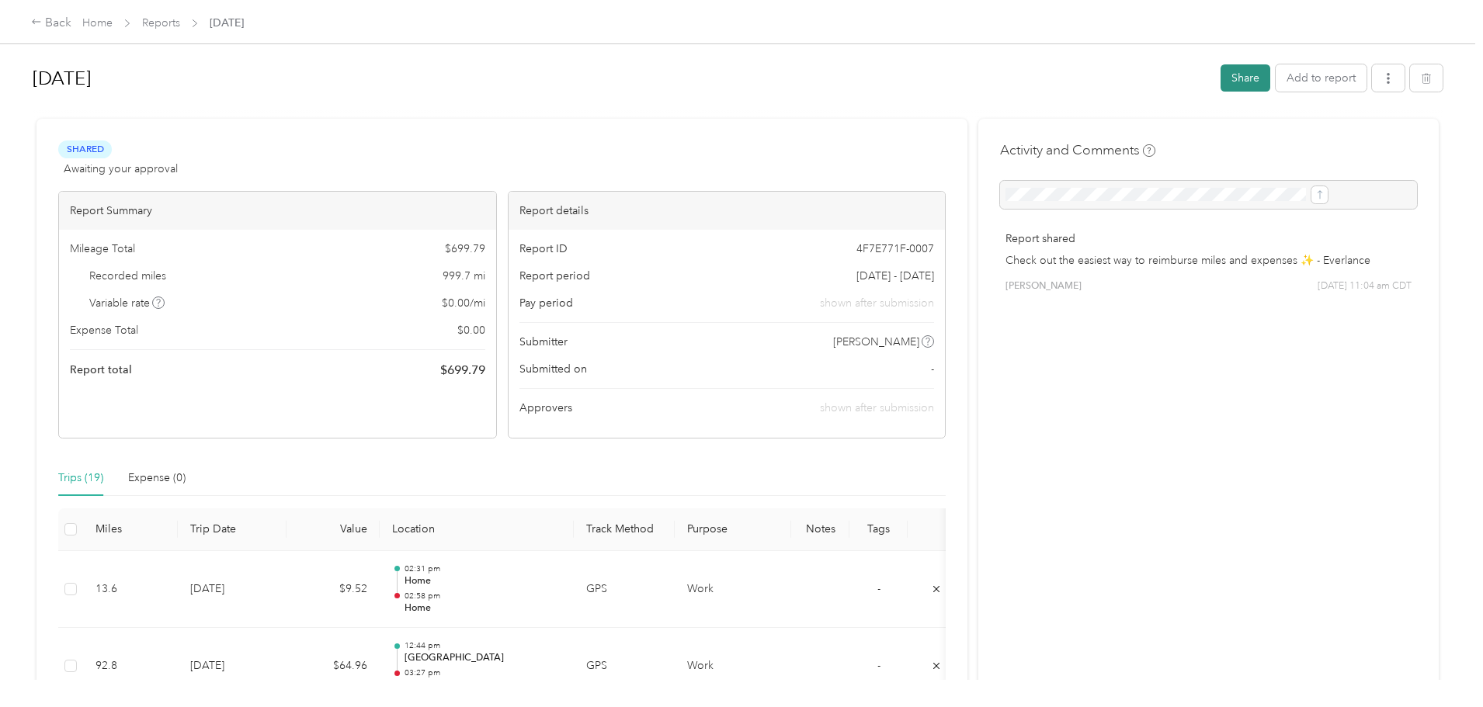
click at [1221, 77] on button "Share" at bounding box center [1246, 77] width 50 height 27
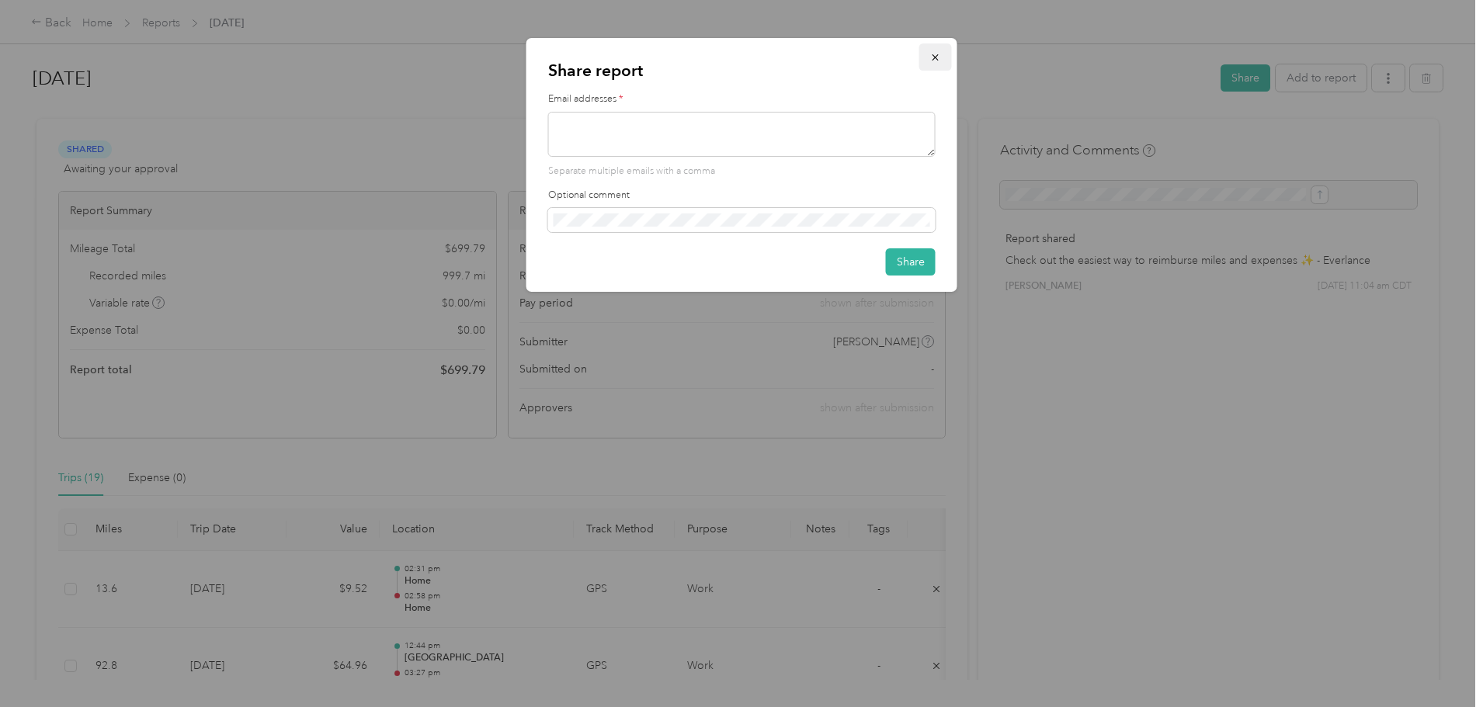
click at [930, 59] on icon "button" at bounding box center [935, 57] width 11 height 11
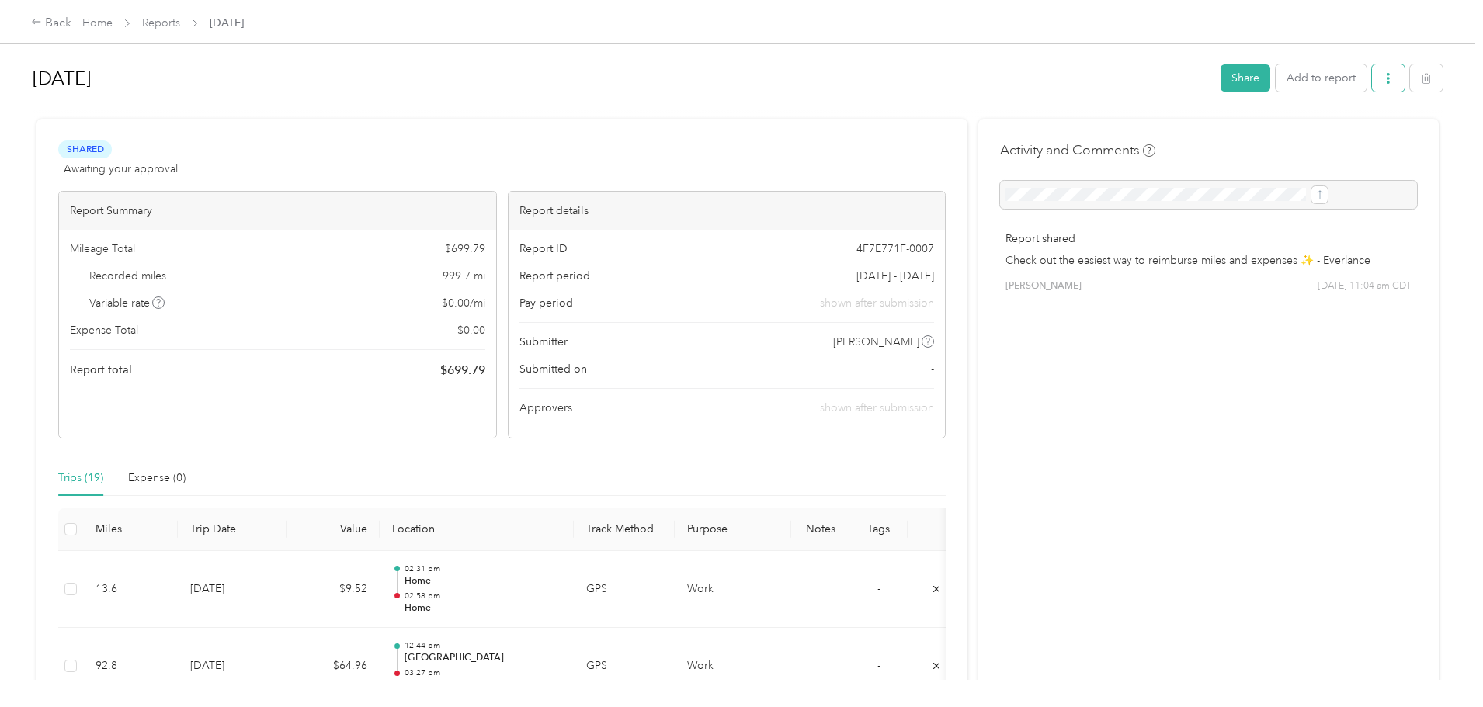
click at [1383, 75] on icon "button" at bounding box center [1388, 78] width 11 height 11
click at [1214, 141] on span "Download" at bounding box center [1216, 135] width 51 height 16
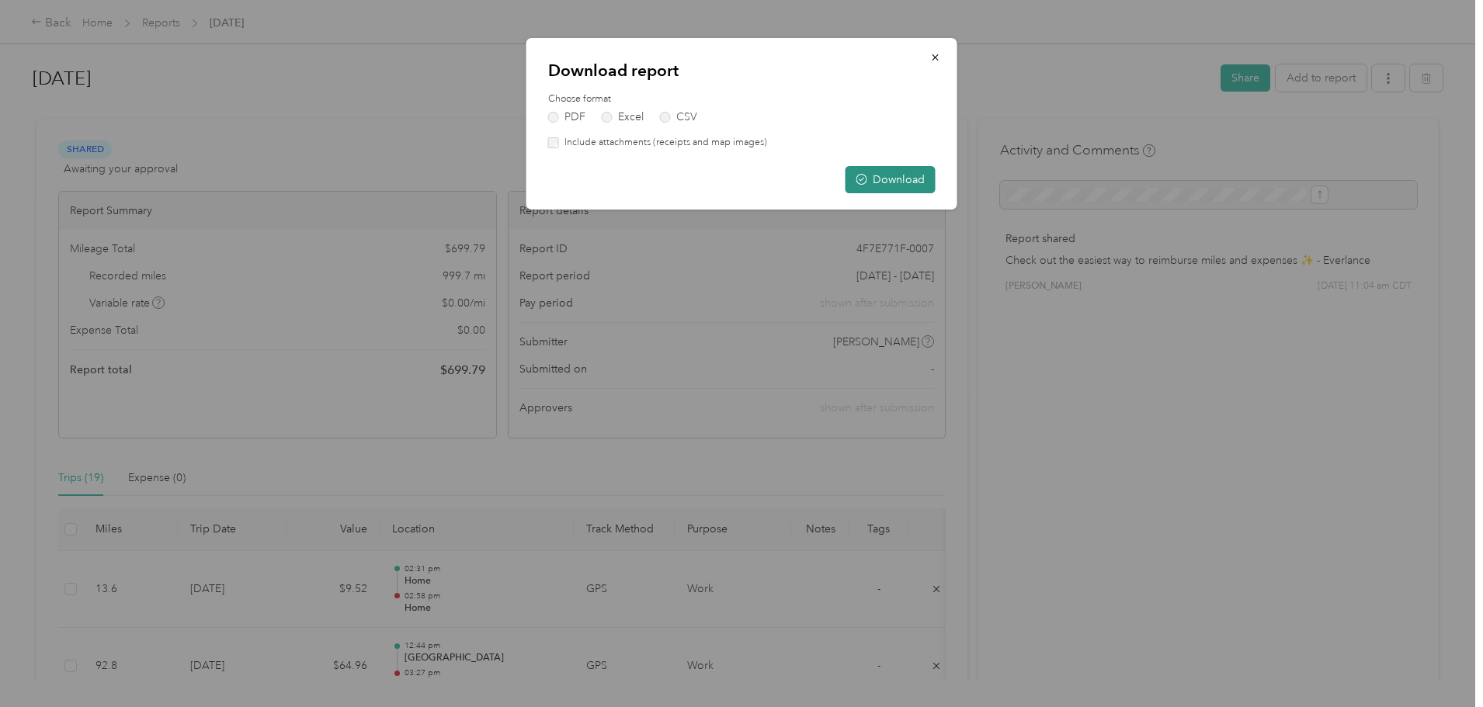
click at [891, 179] on button "Download" at bounding box center [891, 179] width 90 height 27
